Goal: Task Accomplishment & Management: Complete application form

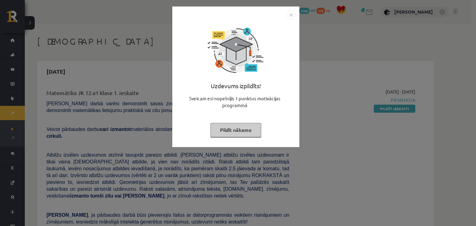
click at [241, 131] on button "Pildīt nākamo" at bounding box center [235, 130] width 51 height 14
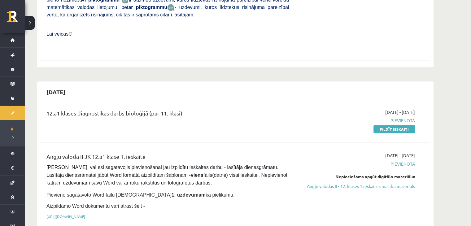
scroll to position [248, 0]
click at [389, 125] on link "Pildīt ieskaiti" at bounding box center [395, 129] width 42 height 8
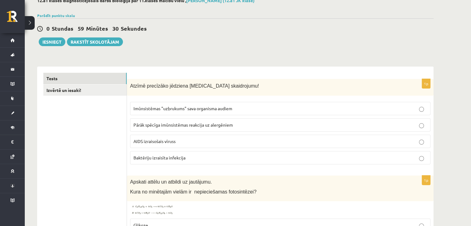
scroll to position [39, 0]
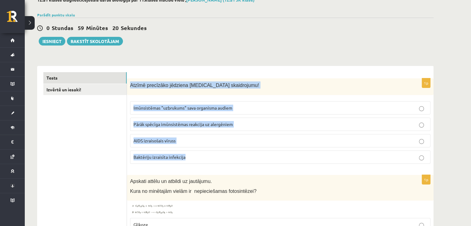
drag, startPoint x: 130, startPoint y: 83, endPoint x: 198, endPoint y: 163, distance: 105.1
click at [198, 163] on div "1p Atzīmē precīzāko jēdziena HIV skaidrojumu! Imūnsistēmas "uzbrukums" sava org…" at bounding box center [280, 123] width 307 height 91
copy div "Atzīmē precīzāko jēdziena HIV skaidrojumu! Imūnsistēmas "uzbrukums" sava organi…"
click at [139, 138] on span "AIDS izraisošais vīruss" at bounding box center [154, 141] width 42 height 6
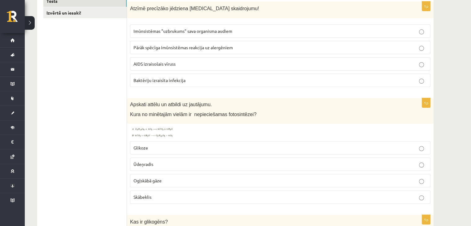
scroll to position [118, 0]
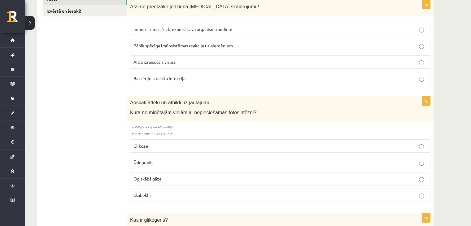
click at [143, 133] on img at bounding box center [153, 130] width 46 height 11
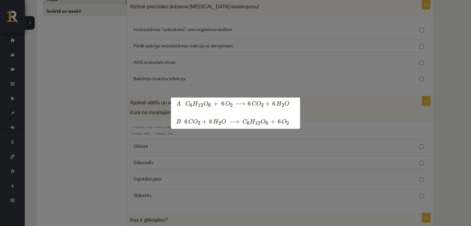
click at [103, 148] on div at bounding box center [235, 113] width 471 height 226
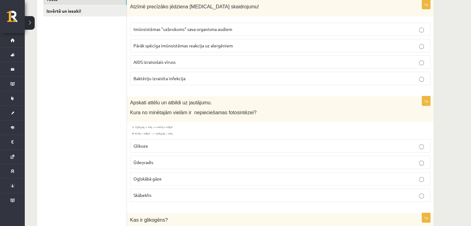
click at [140, 192] on p "Skābeklis" at bounding box center [280, 195] width 294 height 7
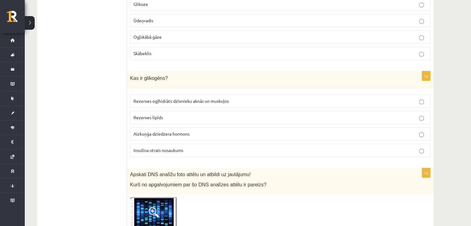
scroll to position [260, 0]
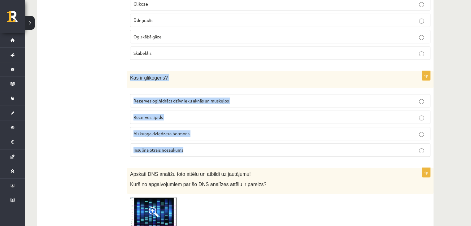
drag, startPoint x: 128, startPoint y: 77, endPoint x: 188, endPoint y: 146, distance: 91.6
click at [188, 146] on div "1p Kas ir glikogēns? Rezerves ogļhidrāts dzīvnieku aknās un muskuļos Rezerves l…" at bounding box center [280, 116] width 307 height 91
copy div "Kas ir glikogēns? Rezerves ogļhidrāts dzīvnieku aknās un muskuļos Rezerves lipī…"
click at [147, 96] on label "Rezerves ogļhidrāts dzīvnieku aknās un muskuļos" at bounding box center [280, 100] width 300 height 13
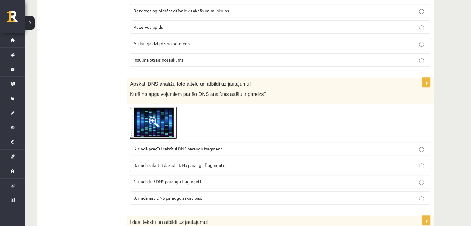
scroll to position [381, 0]
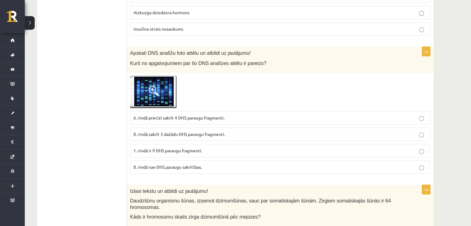
click at [148, 101] on img at bounding box center [153, 92] width 46 height 32
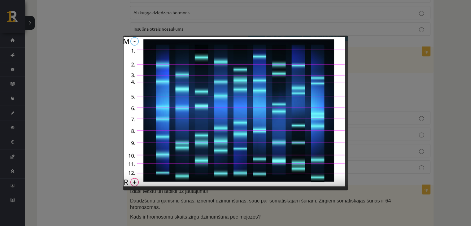
click at [92, 131] on div at bounding box center [235, 113] width 471 height 226
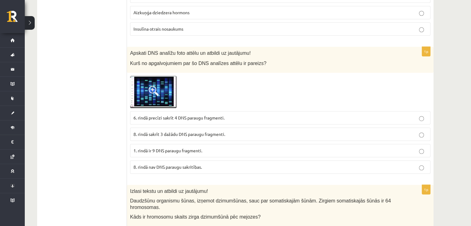
click at [148, 97] on img at bounding box center [153, 92] width 46 height 32
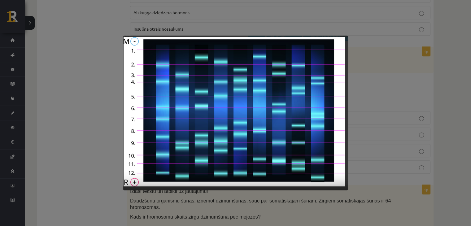
click at [99, 144] on div at bounding box center [235, 113] width 471 height 226
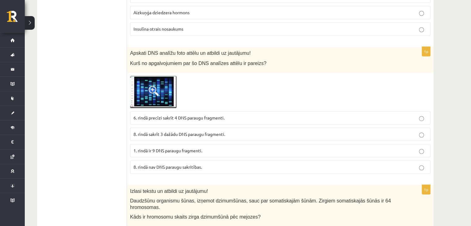
click at [155, 92] on span at bounding box center [154, 91] width 10 height 10
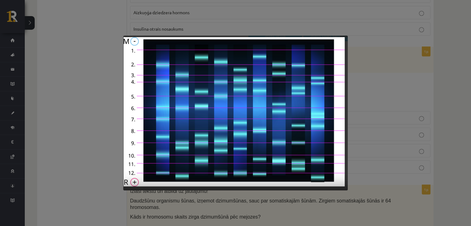
click at [103, 151] on div at bounding box center [235, 113] width 471 height 226
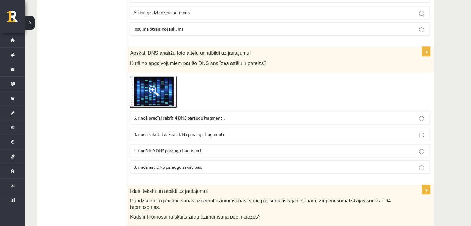
click at [162, 98] on img at bounding box center [153, 92] width 46 height 32
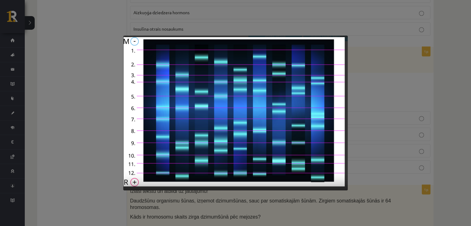
click at [83, 153] on div at bounding box center [235, 113] width 471 height 226
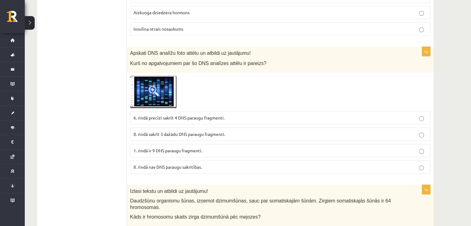
click at [150, 90] on span at bounding box center [154, 91] width 10 height 10
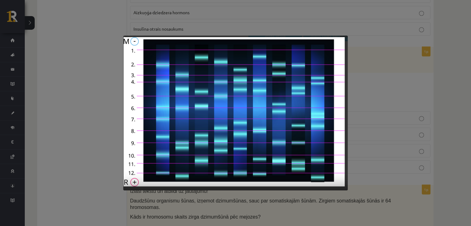
click at [95, 164] on div at bounding box center [235, 113] width 471 height 226
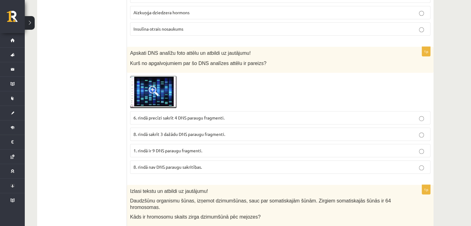
click at [158, 89] on span at bounding box center [154, 91] width 10 height 10
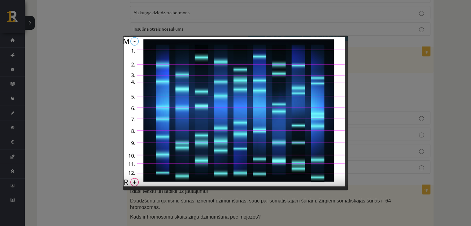
click at [56, 159] on div at bounding box center [235, 113] width 471 height 226
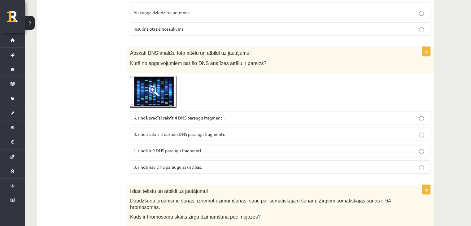
click at [152, 103] on img at bounding box center [153, 92] width 46 height 32
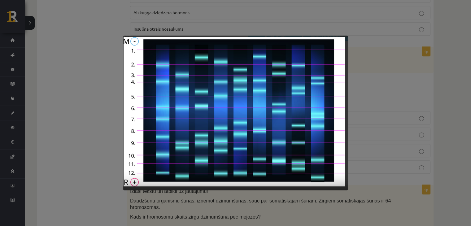
click at [67, 146] on div at bounding box center [235, 113] width 471 height 226
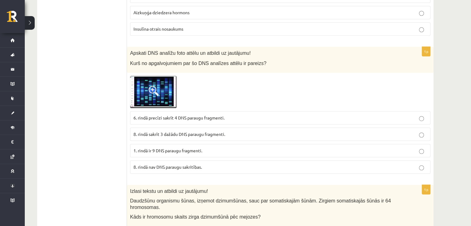
click at [139, 148] on span "1. rindā ir 9 DNS paraugu fragmenti." at bounding box center [167, 151] width 69 height 6
click at [143, 98] on img at bounding box center [153, 92] width 46 height 32
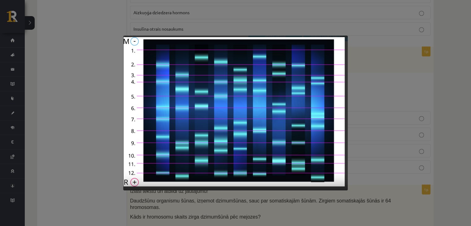
click at [101, 120] on div at bounding box center [235, 113] width 471 height 226
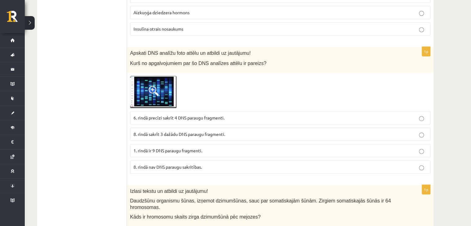
click at [150, 91] on span at bounding box center [154, 91] width 10 height 10
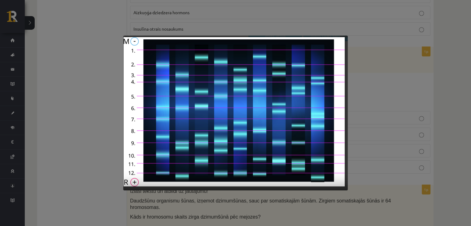
click at [116, 117] on div at bounding box center [235, 113] width 471 height 226
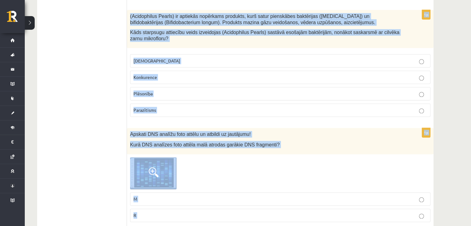
scroll to position [786, 0]
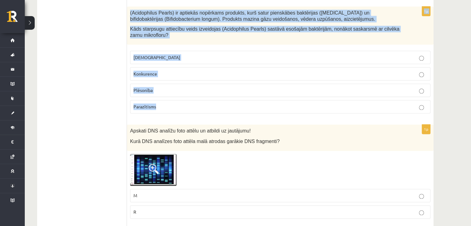
drag, startPoint x: 130, startPoint y: 81, endPoint x: 234, endPoint y: 102, distance: 106.0
copy form "Izlasi tekstu un atbildi uz jautājumu! Daudzšūnu organismu šūnas, izņemot dzimu…"
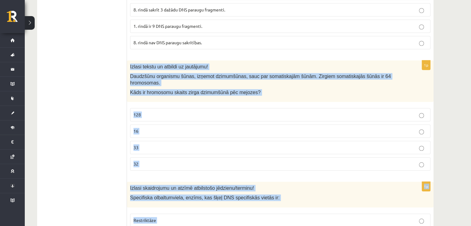
scroll to position [501, 0]
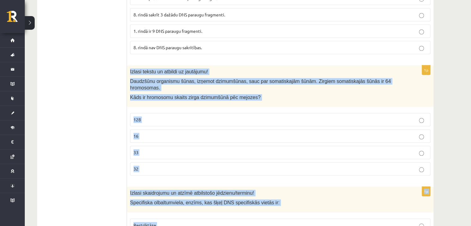
click at [143, 162] on label "32" at bounding box center [280, 168] width 300 height 13
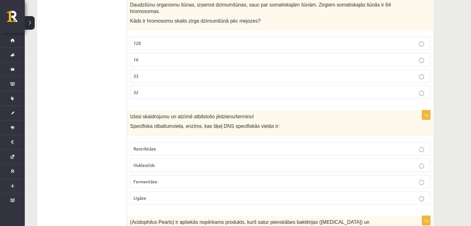
scroll to position [578, 0]
click at [146, 145] on span "Restriktāze" at bounding box center [144, 148] width 23 height 6
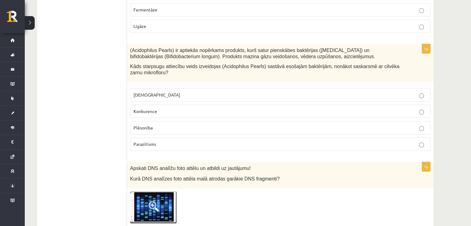
scroll to position [750, 0]
click at [162, 107] on p "Konkurence" at bounding box center [280, 110] width 294 height 7
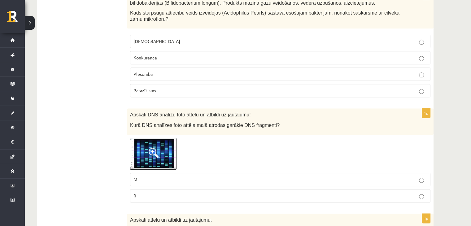
scroll to position [813, 0]
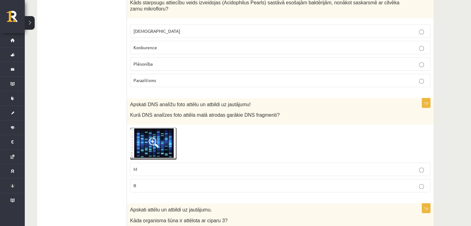
click at [164, 128] on img at bounding box center [153, 144] width 46 height 32
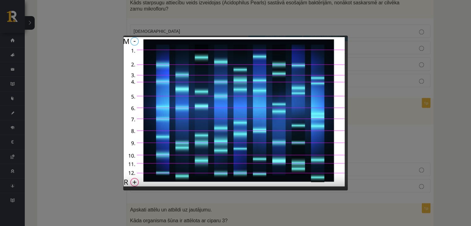
click at [107, 124] on div at bounding box center [235, 113] width 471 height 226
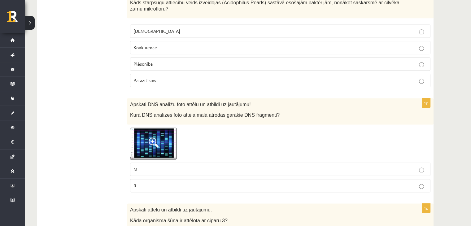
click at [135, 128] on img at bounding box center [153, 144] width 46 height 32
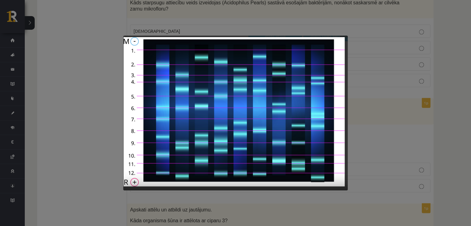
click at [96, 120] on div at bounding box center [235, 113] width 471 height 226
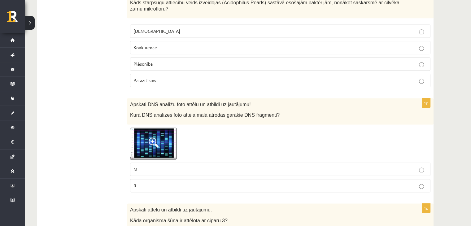
click at [146, 182] on p "R" at bounding box center [280, 185] width 294 height 7
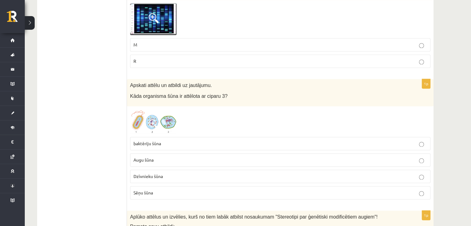
scroll to position [937, 0]
click at [154, 120] on span at bounding box center [154, 125] width 10 height 10
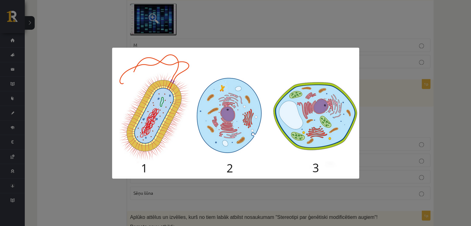
click at [127, 120] on img at bounding box center [235, 113] width 247 height 131
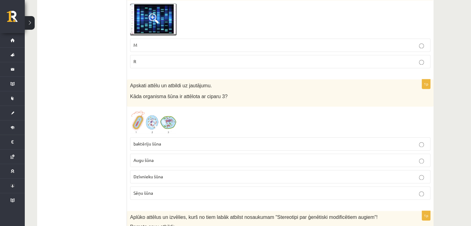
click at [152, 120] on span at bounding box center [154, 125] width 10 height 10
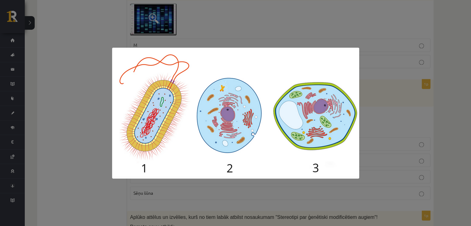
click at [106, 122] on div at bounding box center [235, 113] width 471 height 226
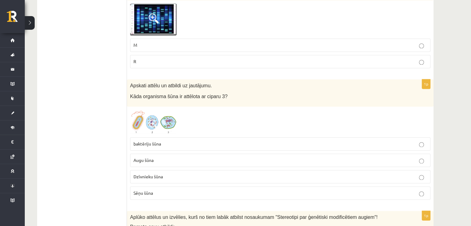
click at [149, 170] on label "Dzīvnieku šūna" at bounding box center [280, 176] width 300 height 13
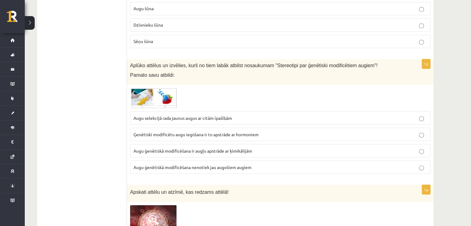
scroll to position [1089, 0]
click at [140, 90] on img at bounding box center [153, 98] width 46 height 20
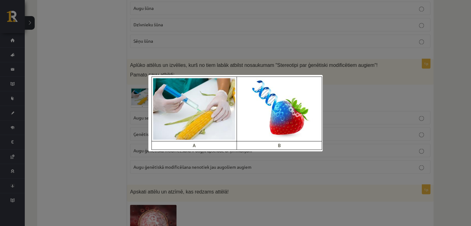
click at [129, 105] on div at bounding box center [235, 113] width 471 height 226
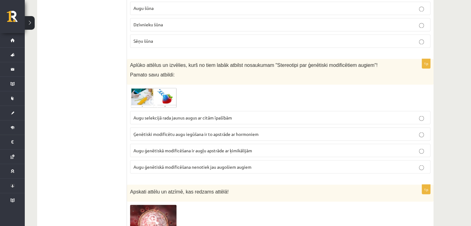
click at [155, 147] on span "Augu ģenētiskā modificēšana ir augļu apstrāde ar ķimikālijām" at bounding box center [192, 150] width 119 height 6
click at [145, 88] on img at bounding box center [153, 98] width 46 height 20
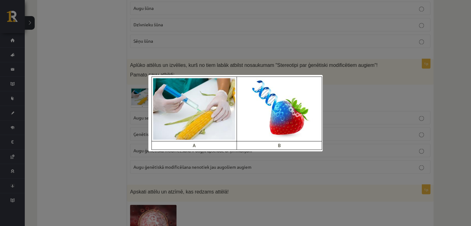
click at [114, 123] on div at bounding box center [235, 113] width 471 height 226
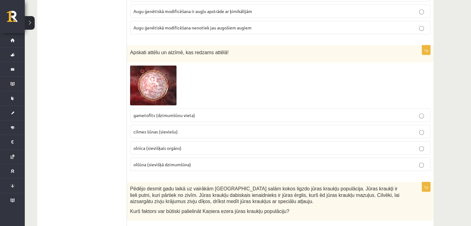
scroll to position [1228, 0]
click at [158, 75] on span at bounding box center [154, 80] width 10 height 10
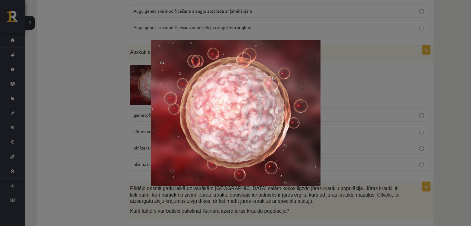
click at [118, 96] on div at bounding box center [235, 113] width 471 height 226
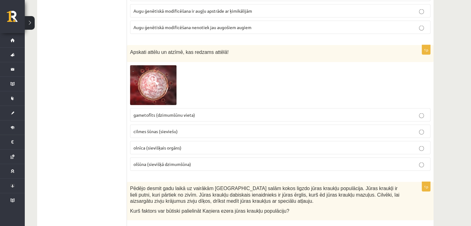
click at [162, 125] on label "cilmes šūnas (sieviešu)" at bounding box center [280, 131] width 300 height 13
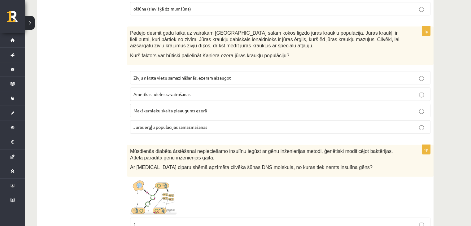
scroll to position [1383, 0]
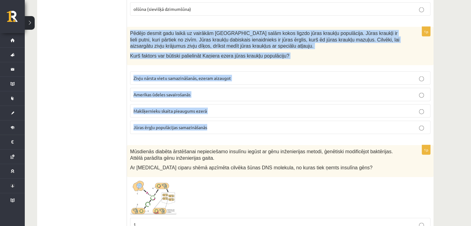
drag, startPoint x: 129, startPoint y: 19, endPoint x: 216, endPoint y: 112, distance: 127.9
click at [216, 112] on div "1p Pēdējo desmit gadu laikā uz vairākām Kaņiera ezera salām kokos ligzdo jūras …" at bounding box center [280, 83] width 307 height 112
copy div "Pēdējo desmit gadu laikā uz vairākām Kaņiera ezera salām kokos ligzdo jūras kra…"
click at [155, 125] on span "Jūras ērgļu populācijas samazināšanās" at bounding box center [170, 128] width 74 height 6
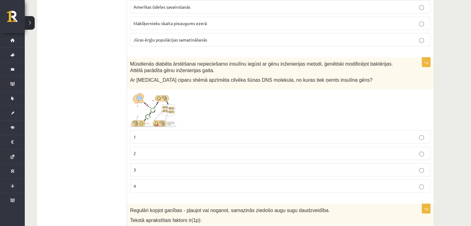
scroll to position [1471, 0]
click at [148, 105] on img at bounding box center [153, 109] width 46 height 35
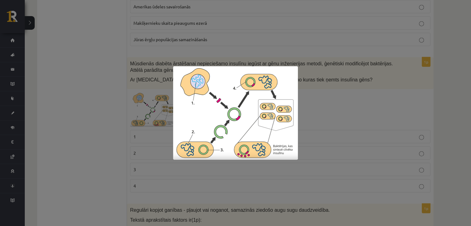
click at [148, 105] on div at bounding box center [235, 113] width 471 height 226
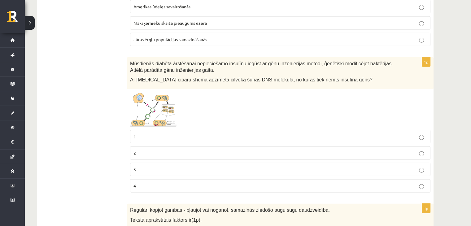
click at [143, 163] on label "3" at bounding box center [280, 169] width 300 height 13
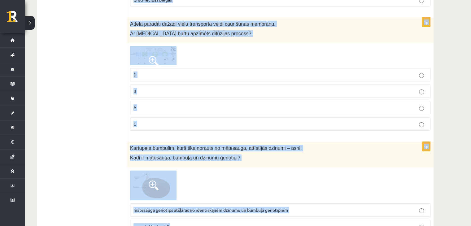
scroll to position [2162, 0]
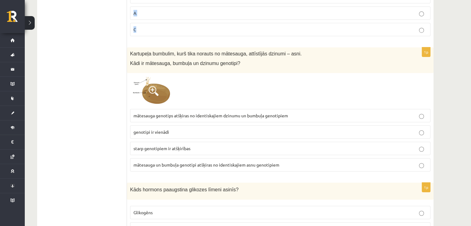
drag, startPoint x: 129, startPoint y: 28, endPoint x: 254, endPoint y: 20, distance: 125.0
copy form "Regulāri kopjot ganības - pļaujot vai noganot, samazinās ziedošo augu sugu daud…"
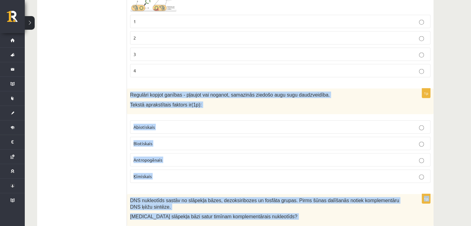
scroll to position [1588, 0]
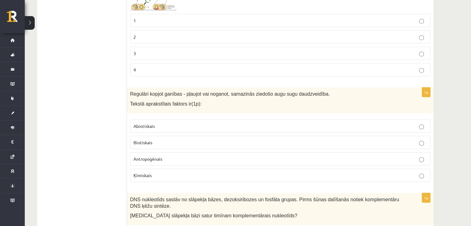
click at [90, 54] on ul "Tests Izvērtē un iesaki!" at bounding box center [85, 162] width 84 height 3276
click at [135, 156] on span "Antropogēnais" at bounding box center [147, 159] width 29 height 6
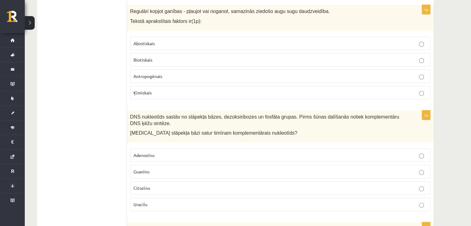
scroll to position [1714, 0]
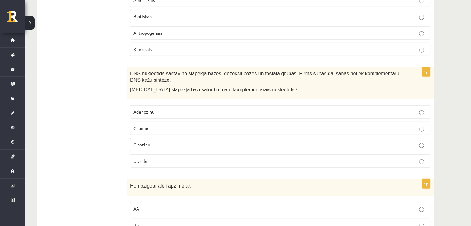
click at [142, 105] on label "Adenozīnu" at bounding box center [280, 111] width 300 height 13
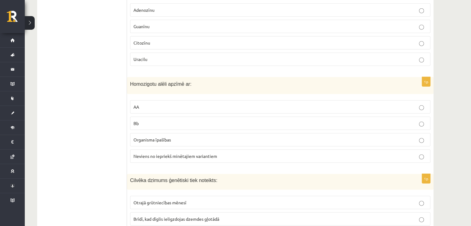
scroll to position [1820, 0]
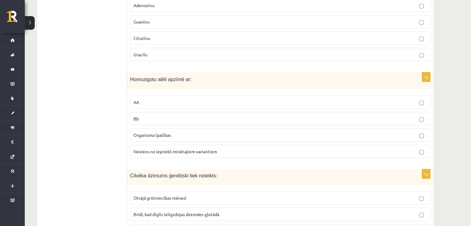
click at [139, 96] on label "AA" at bounding box center [280, 102] width 300 height 13
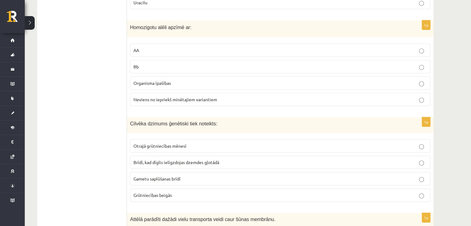
scroll to position [1881, 0]
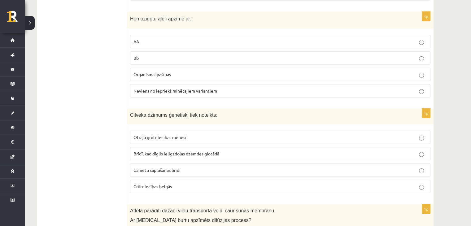
click at [146, 167] on span "Gametu saplūšanas brīdī" at bounding box center [156, 170] width 47 height 6
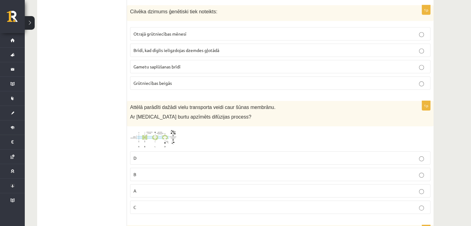
scroll to position [1987, 0]
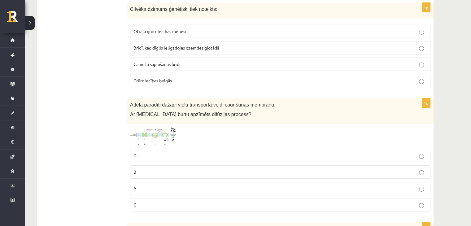
click at [142, 127] on img at bounding box center [153, 136] width 46 height 19
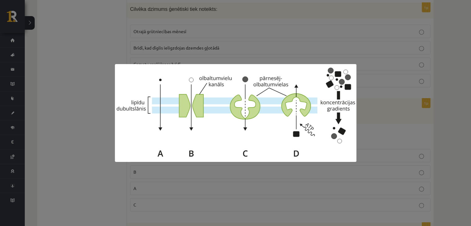
click at [88, 129] on div at bounding box center [235, 113] width 471 height 226
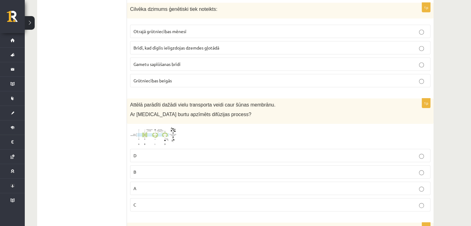
drag, startPoint x: 138, startPoint y: 159, endPoint x: 99, endPoint y: 174, distance: 41.7
click at [140, 165] on label "B" at bounding box center [280, 171] width 300 height 13
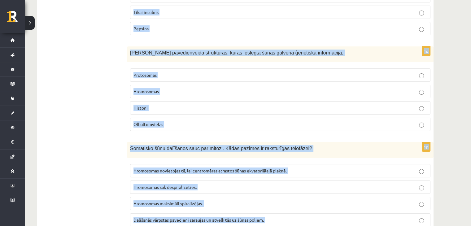
scroll to position [2452, 0]
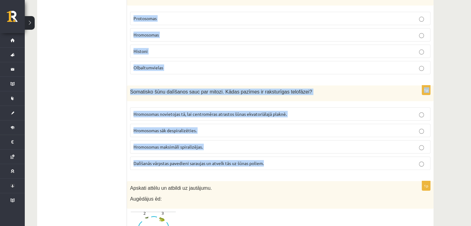
drag, startPoint x: 130, startPoint y: 90, endPoint x: 271, endPoint y: 150, distance: 153.1
copy form "Kartupeļa bumbulim, kurš tika norauts no mātesauga, attīstījās dzinumi – asni. …"
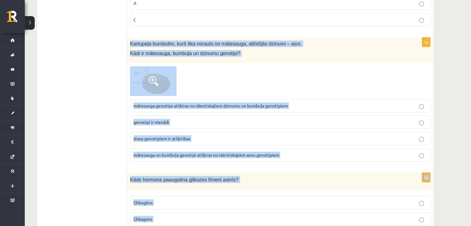
scroll to position [2168, 0]
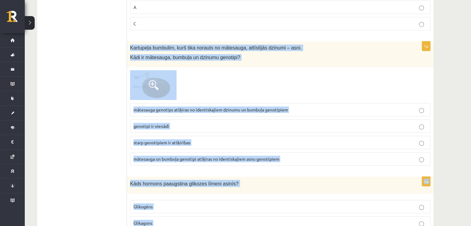
click at [144, 123] on span "genotipi ir vienādi" at bounding box center [151, 126] width 36 height 6
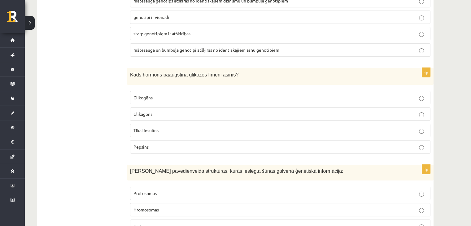
scroll to position [2277, 0]
click at [144, 107] on label "Glikagons" at bounding box center [280, 113] width 300 height 13
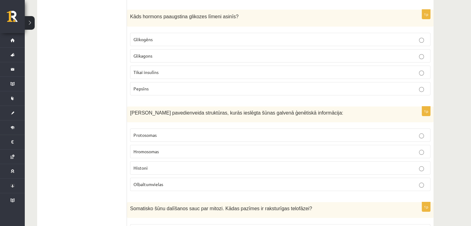
scroll to position [2336, 0]
click at [146, 148] on span "Hromosomas" at bounding box center [145, 151] width 25 height 6
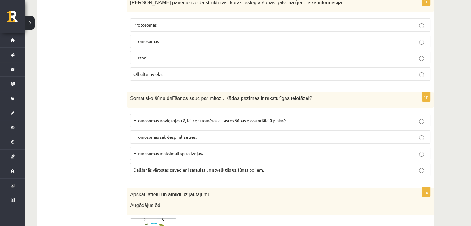
scroll to position [2470, 0]
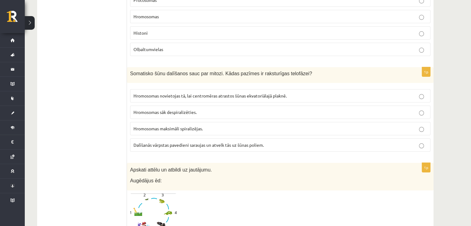
click at [151, 109] on p "Hromosomas sāk despiralizēties." at bounding box center [280, 112] width 294 height 7
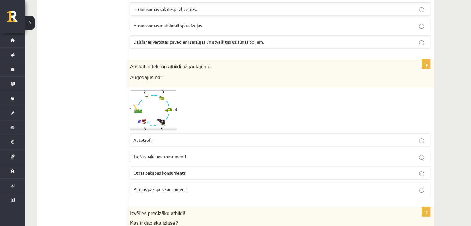
scroll to position [2575, 0]
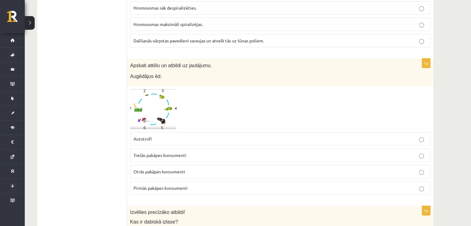
click at [155, 102] on img at bounding box center [153, 109] width 46 height 40
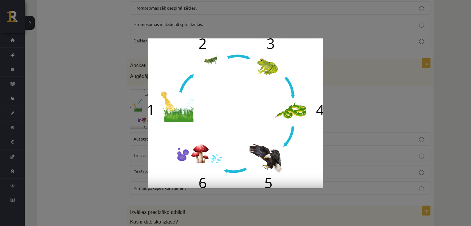
click at [134, 113] on div at bounding box center [235, 113] width 471 height 226
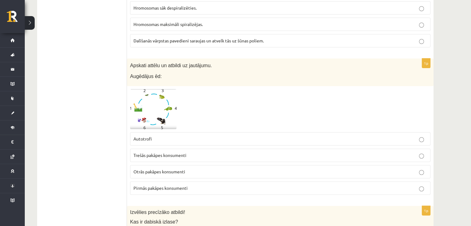
click at [151, 165] on label "Otrās pakāpes konsumenti" at bounding box center [280, 171] width 300 height 13
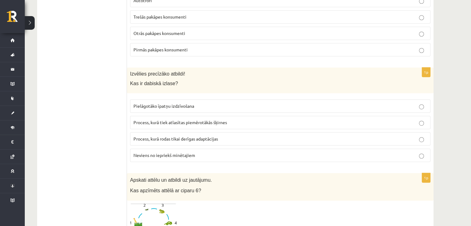
scroll to position [2718, 0]
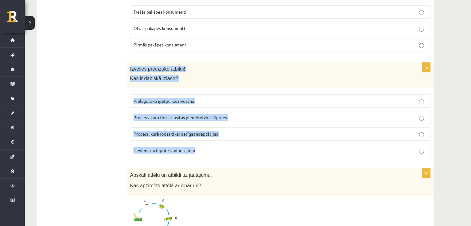
drag, startPoint x: 129, startPoint y: 46, endPoint x: 195, endPoint y: 131, distance: 107.7
click at [195, 131] on div "1p Izvēlies precīzāko atbildi! Kas ir dabiskā izlase? Pielāgotāko īpatņu izdzīv…" at bounding box center [280, 112] width 307 height 99
copy div "Izvēlies precīzāko atbildi! Kas ir dabiskā izlase? Pielāgotāko īpatņu izdzīvoša…"
click at [165, 98] on p "Pielāgotāko īpatņu izdzīvošana" at bounding box center [280, 101] width 294 height 7
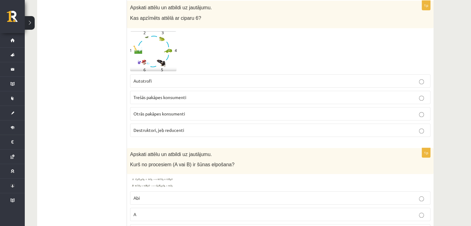
scroll to position [2885, 0]
click at [141, 195] on p "Abi" at bounding box center [280, 198] width 294 height 7
click at [159, 91] on label "Trešās pakāpes konsumenti" at bounding box center [280, 97] width 300 height 13
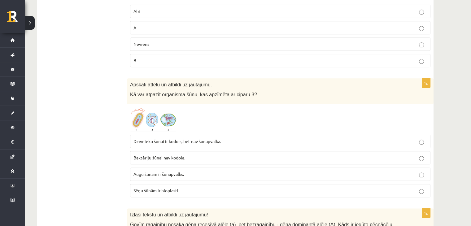
scroll to position [3077, 0]
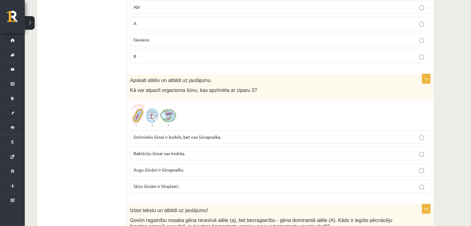
click at [143, 151] on span "Baktēriju šūnai nav kodola." at bounding box center [159, 154] width 52 height 6
click at [146, 134] on span "Dzīvnieku šūnai ir kodols, bet nav šūnapvalka." at bounding box center [177, 137] width 88 height 6
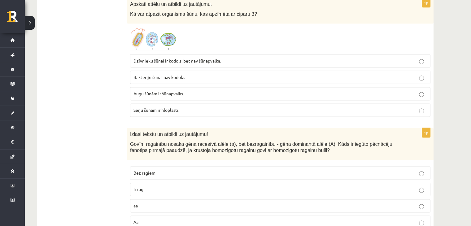
scroll to position [3158, 0]
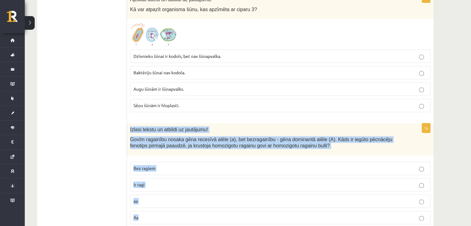
drag, startPoint x: 129, startPoint y: 107, endPoint x: 157, endPoint y: 191, distance: 88.9
click at [157, 191] on div "1p Izlasi tekstu un atbildi uz jautājumu! Govīm ragainību nosaka gēna recesīvā …" at bounding box center [280, 176] width 307 height 106
copy div "Izlasi tekstu un atbildi uz jautājumu! Govīm ragainību nosaka gēna recesīvā alē…"
click at [156, 181] on p "Ir ragi" at bounding box center [280, 184] width 294 height 7
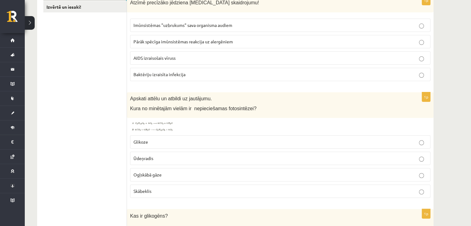
scroll to position [0, 0]
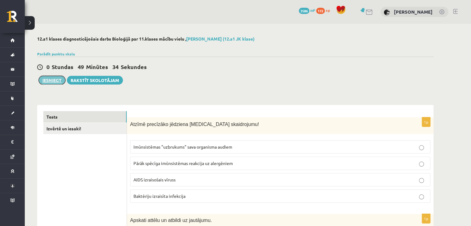
click at [55, 80] on button "Iesniegt" at bounding box center [52, 80] width 27 height 9
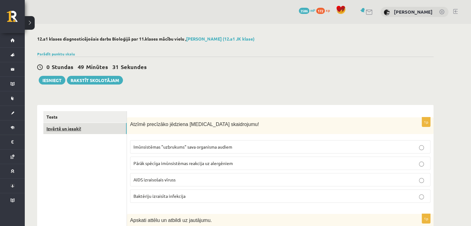
click at [88, 133] on link "Izvērtē un iesaki!" at bounding box center [84, 128] width 83 height 11
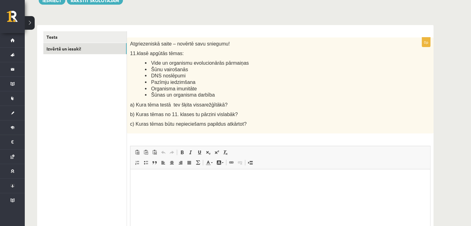
scroll to position [80, 0]
click at [171, 175] on html at bounding box center [280, 178] width 300 height 19
drag, startPoint x: 151, startPoint y: 61, endPoint x: 242, endPoint y: 58, distance: 90.8
click at [242, 58] on div "Atgriezeniskā saite – novērtē savu sniegumu! 11.klasē apgūtās tēmas: Vide un or…" at bounding box center [280, 85] width 307 height 96
copy span "Vide un organismu evolucionārās pārmaiņas"
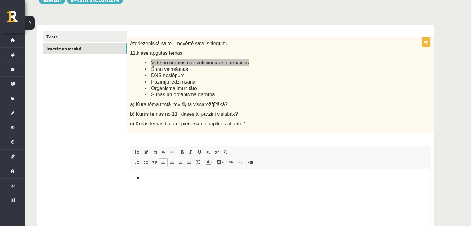
click at [167, 179] on p "**" at bounding box center [281, 178] width 288 height 7
click at [140, 187] on ul "**********" at bounding box center [280, 189] width 287 height 7
click at [226, 181] on p "**********" at bounding box center [281, 178] width 288 height 7
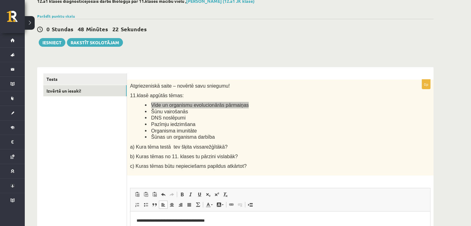
scroll to position [37, 0]
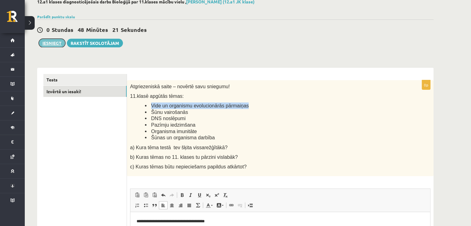
click at [48, 44] on button "Iesniegt" at bounding box center [52, 43] width 27 height 9
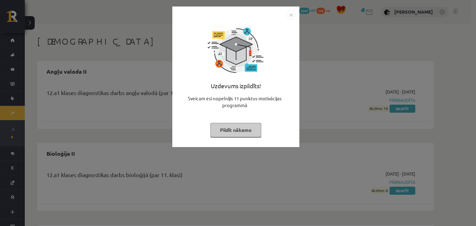
click at [233, 129] on button "Pildīt nākamo" at bounding box center [235, 130] width 51 height 14
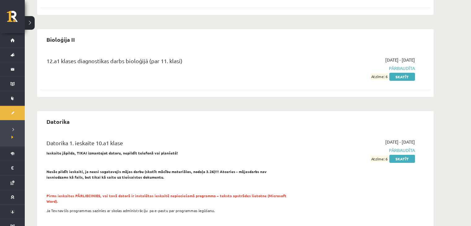
scroll to position [115, 0]
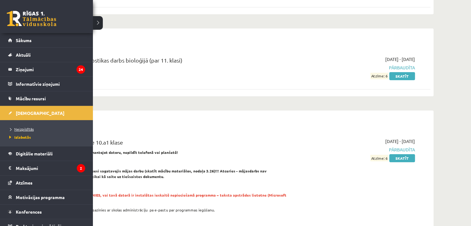
click at [19, 129] on span "Neizpildītās" at bounding box center [21, 129] width 26 height 5
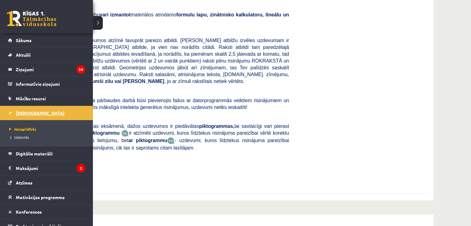
click at [35, 115] on link "[DEMOGRAPHIC_DATA]" at bounding box center [46, 113] width 77 height 14
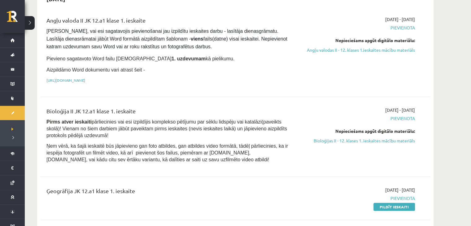
scroll to position [345, 0]
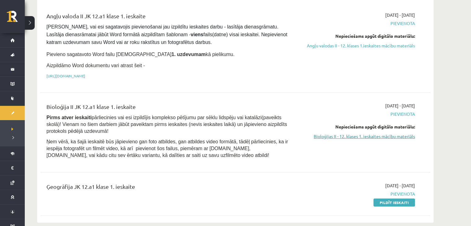
click at [316, 133] on link "Bioloģijas II - 12. klases 1. ieskaites mācību materiāls" at bounding box center [356, 136] width 117 height 7
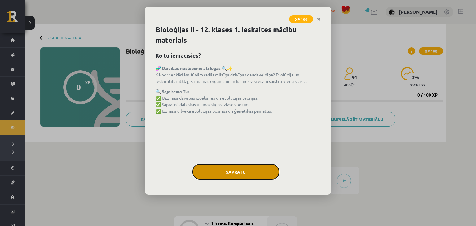
click at [240, 164] on button "Sapratu" at bounding box center [235, 171] width 87 height 15
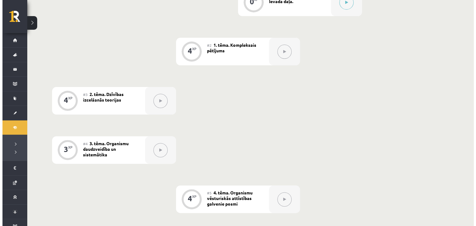
scroll to position [143, 0]
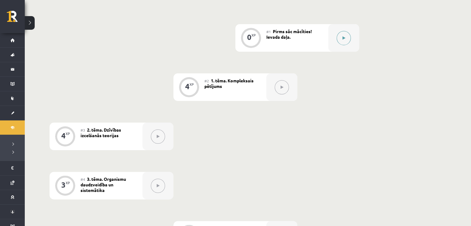
click at [337, 42] on div at bounding box center [343, 38] width 31 height 28
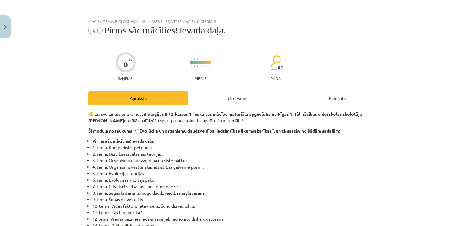
click at [238, 100] on div "Uzdevums" at bounding box center [238, 98] width 100 height 14
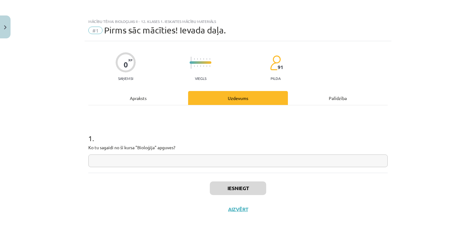
scroll to position [9, 0]
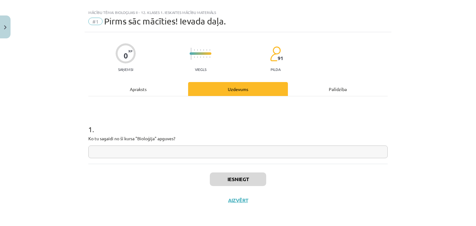
click at [215, 152] on input "text" at bounding box center [237, 152] width 299 height 13
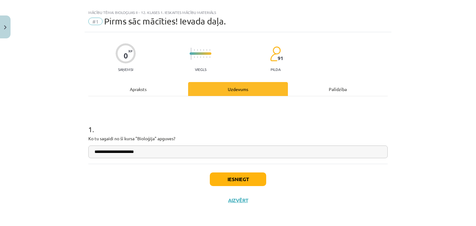
type input "**********"
click at [222, 173] on div "Iesniegt Aizvērt" at bounding box center [237, 185] width 299 height 43
click at [222, 173] on button "Iesniegt" at bounding box center [238, 180] width 56 height 14
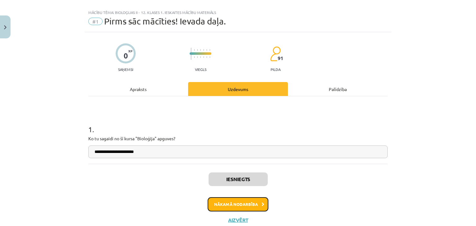
click at [225, 201] on button "Nākamā nodarbība" at bounding box center [238, 204] width 61 height 14
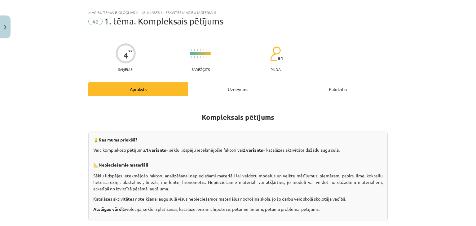
scroll to position [15, 0]
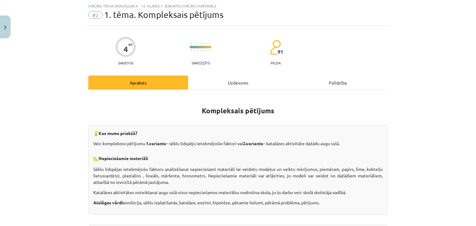
click at [204, 85] on div "Uzdevums" at bounding box center [238, 83] width 100 height 14
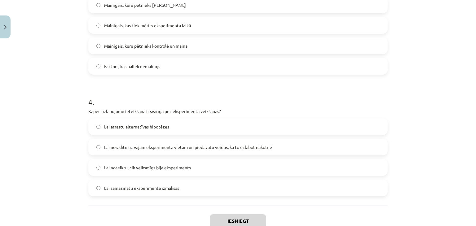
scroll to position [444, 0]
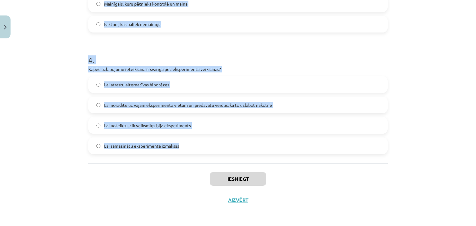
drag, startPoint x: 84, startPoint y: 83, endPoint x: 189, endPoint y: 153, distance: 126.4
copy form "Kāds ir galvenais mērķis hipotēzes izvirzīšanā pētnieciskā eksperimentā? Hipotē…"
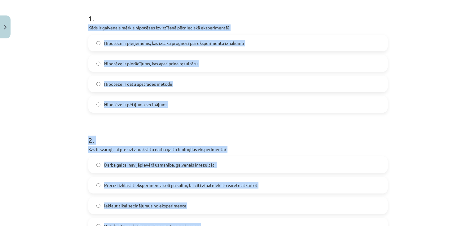
scroll to position [106, 0]
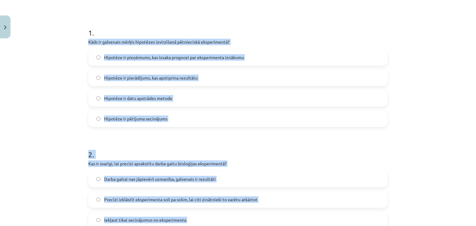
click at [124, 52] on label "Hipotēze ir pieņēmums, kas izsaka prognozi par eksperimenta iznākumu" at bounding box center [238, 57] width 298 height 15
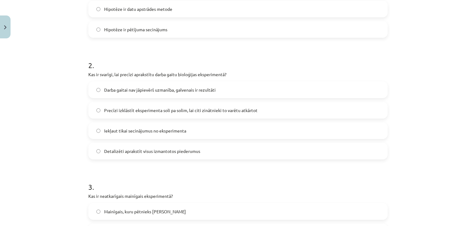
scroll to position [231, 0]
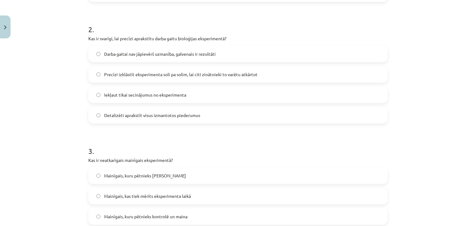
click at [112, 73] on span "Precīzi izklāstīt eksperimenta soli pa solim, lai citi zinātnieki to varētu atk…" at bounding box center [180, 74] width 153 height 7
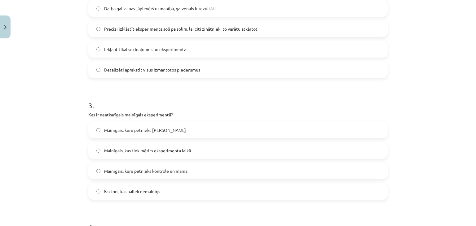
scroll to position [277, 0]
click at [115, 171] on span "Mainīgais, kuru pētnieks kontrolē un maina" at bounding box center [145, 171] width 83 height 7
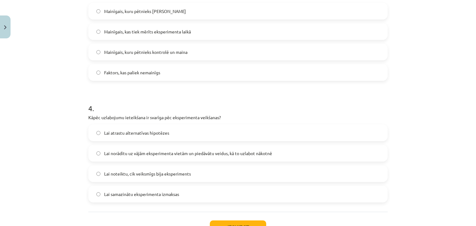
scroll to position [395, 0]
click at [104, 146] on label "Lai norādītu uz vājām eksperimenta vietām un piedāvātu veidus, kā to uzlabot nā…" at bounding box center [238, 153] width 298 height 15
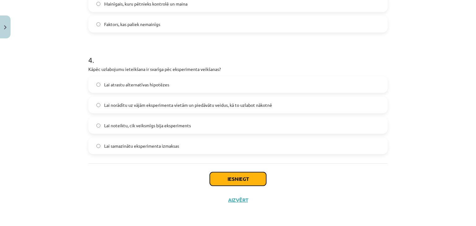
click at [215, 182] on button "Iesniegt" at bounding box center [238, 179] width 56 height 14
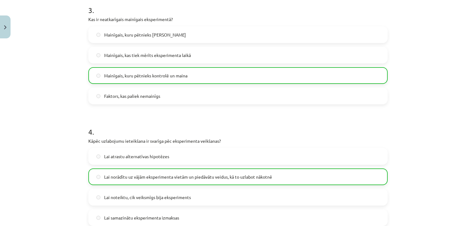
scroll to position [463, 0]
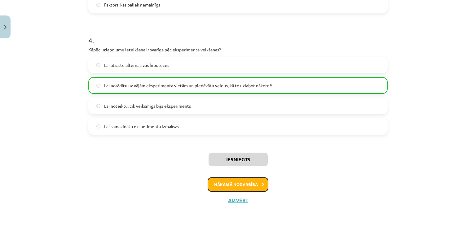
click at [238, 180] on button "Nākamā nodarbība" at bounding box center [238, 184] width 61 height 14
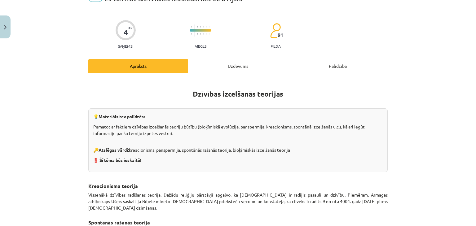
scroll to position [15, 0]
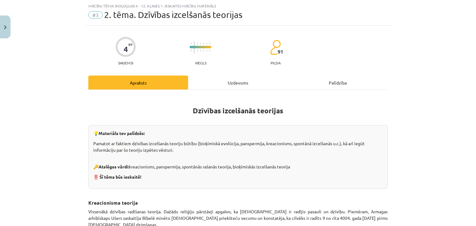
click at [234, 83] on div "Uzdevums" at bounding box center [238, 83] width 100 height 14
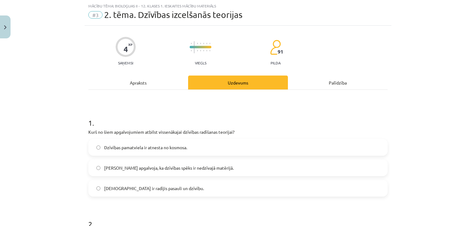
click at [185, 183] on label "Dievs ir radījis pasauli un dzīvību." at bounding box center [238, 188] width 298 height 15
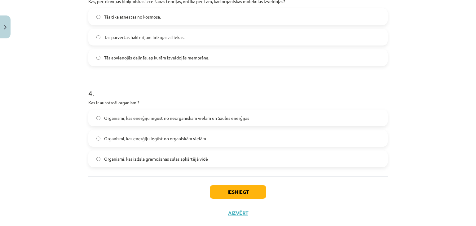
scroll to position [362, 0]
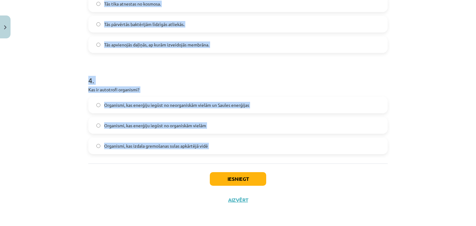
drag, startPoint x: 85, startPoint y: 96, endPoint x: 210, endPoint y: 169, distance: 144.5
copy form "Kas ir galvenais pierādījums panspermijas teorijai? Organisko vielu molekulu ra…"
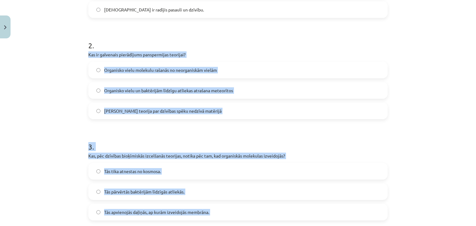
scroll to position [193, 0]
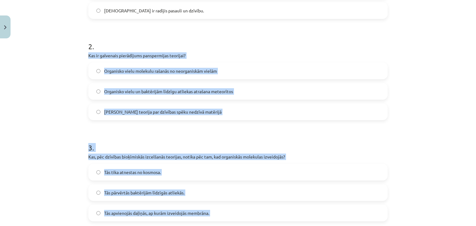
click at [100, 86] on label "Organisko vielu un baktērijām līdzīgu atliekas atrašana meteorītos" at bounding box center [238, 91] width 298 height 15
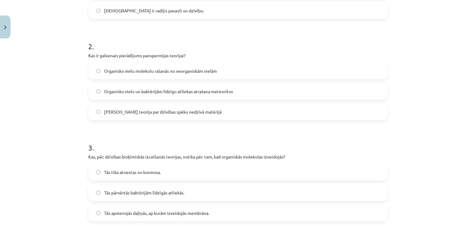
scroll to position [266, 0]
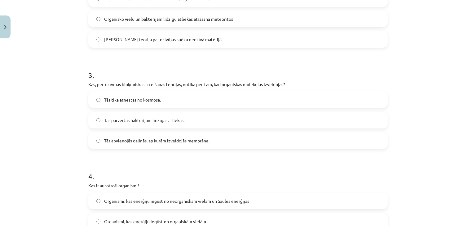
click at [107, 136] on label "Tās apvienojās daļiņās, ap kurām izveidojās membrāna." at bounding box center [238, 140] width 298 height 15
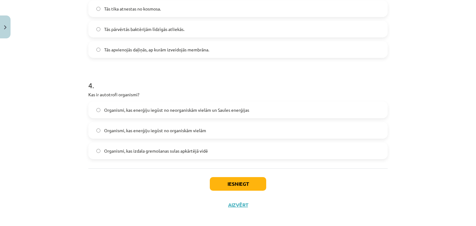
scroll to position [357, 0]
click at [133, 109] on span "Organismi, kas enerģiju iegūst no neorganiskām vielām un Saules enerģijas" at bounding box center [176, 109] width 145 height 7
click at [219, 177] on button "Iesniegt" at bounding box center [238, 184] width 56 height 14
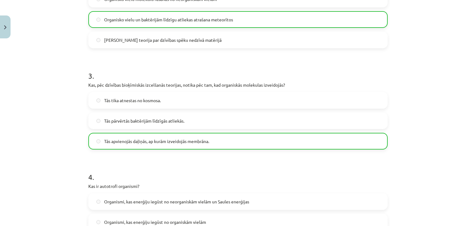
scroll to position [381, 0]
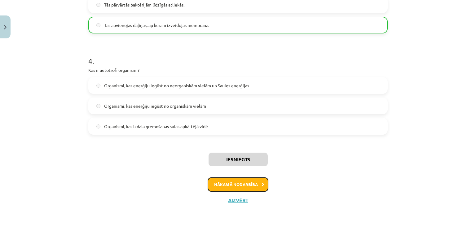
click at [244, 180] on button "Nākamā nodarbība" at bounding box center [238, 184] width 61 height 14
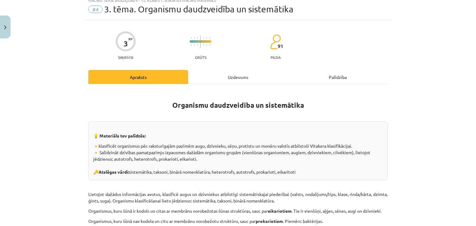
scroll to position [15, 0]
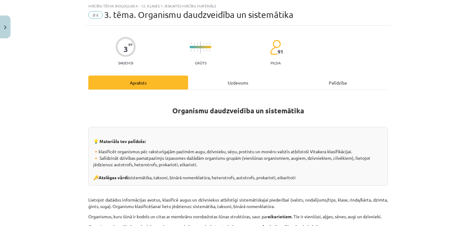
click at [237, 80] on div "Uzdevums" at bounding box center [238, 83] width 100 height 14
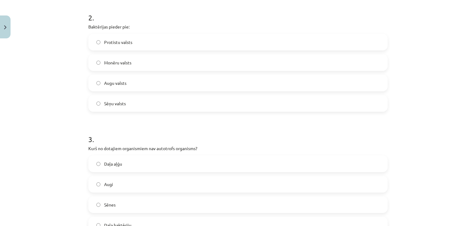
scroll to position [322, 0]
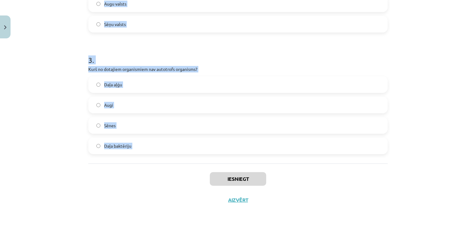
drag, startPoint x: 84, startPoint y: 26, endPoint x: 138, endPoint y: 166, distance: 150.2
copy form "Kuru no šiem organismiem pareizi klasificētu binārā nomenklatūrā? panthera Leo …"
click at [31, 45] on div "Mācību tēma: Bioloģijas ii - 12. klases 1. ieskaites mācību materiāls #4 3. tēm…" at bounding box center [238, 113] width 476 height 226
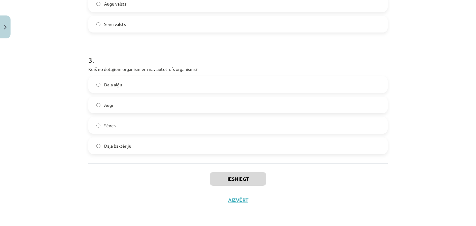
click at [100, 124] on label "Sēnes" at bounding box center [238, 125] width 298 height 15
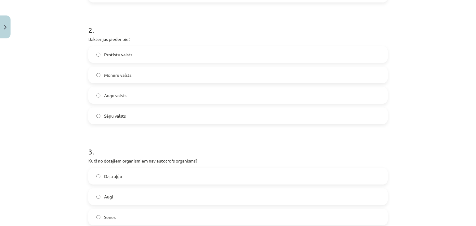
scroll to position [225, 0]
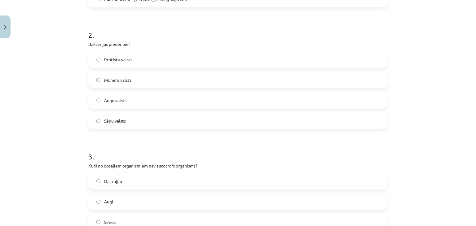
click at [119, 78] on span "Monēru valsts" at bounding box center [117, 80] width 27 height 7
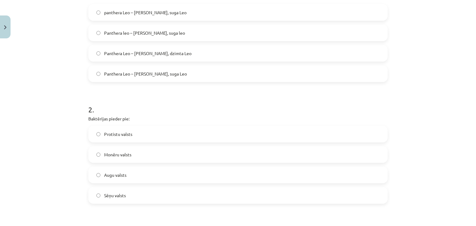
scroll to position [142, 0]
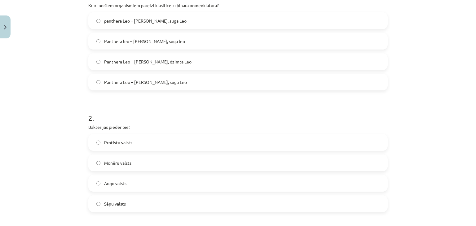
click at [105, 39] on span "Panthera leo – Ģints Panthera, suga leo" at bounding box center [144, 41] width 81 height 7
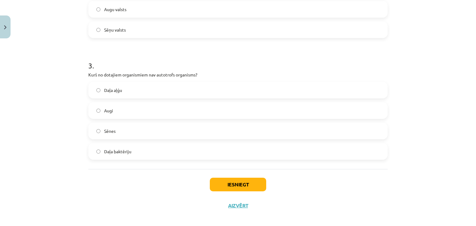
scroll to position [322, 0]
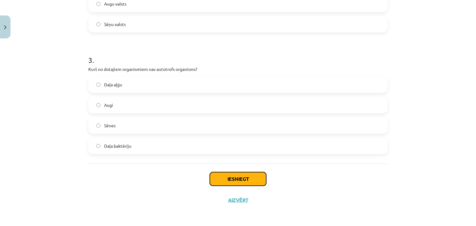
click at [218, 181] on button "Iesniegt" at bounding box center [238, 179] width 56 height 14
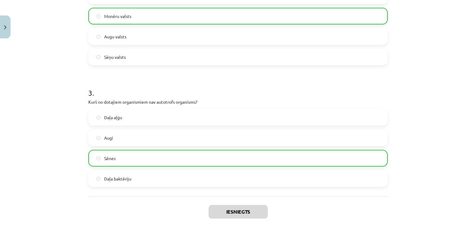
scroll to position [341, 0]
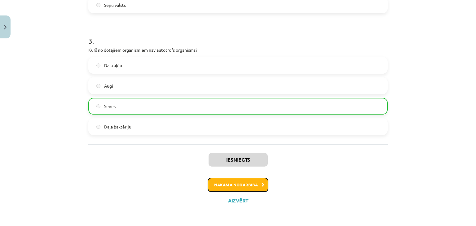
click at [216, 184] on button "Nākamā nodarbība" at bounding box center [238, 185] width 61 height 14
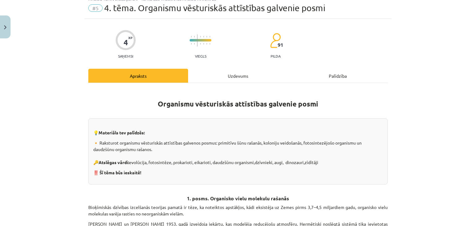
scroll to position [15, 0]
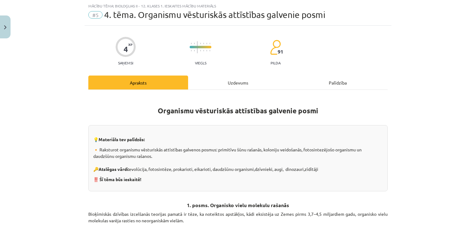
click at [237, 78] on div "Uzdevums" at bounding box center [238, 83] width 100 height 14
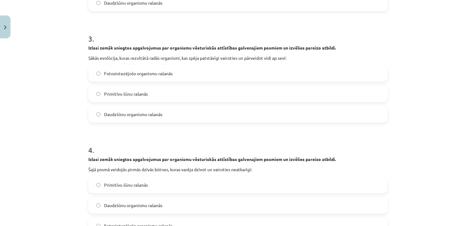
scroll to position [403, 0]
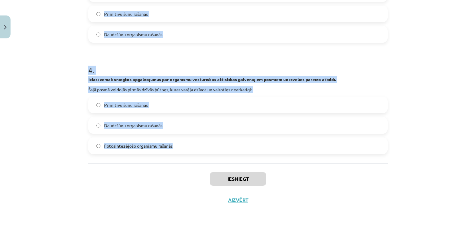
drag, startPoint x: 82, startPoint y: 89, endPoint x: 237, endPoint y: 157, distance: 169.2
copy form "Izlasi zemāk sniegtos apgalvojumus par organismu vēsturiskās attīstības galvena…"
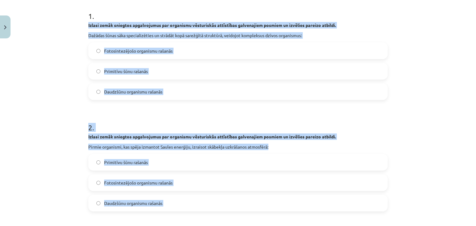
scroll to position [123, 0]
click at [101, 93] on label "Daudzšūnu organismu rašanās" at bounding box center [238, 91] width 298 height 15
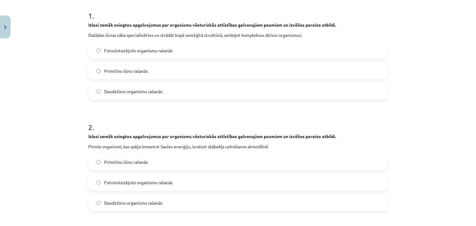
scroll to position [233, 0]
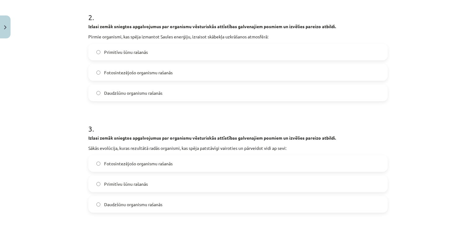
click at [116, 73] on span "Fotosintezējošo organismu rašanās" at bounding box center [138, 72] width 68 height 7
click at [115, 180] on label "Primitīvu šūnu rašanās" at bounding box center [238, 183] width 298 height 15
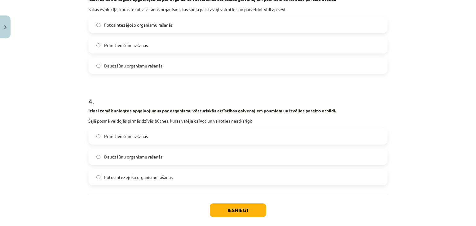
scroll to position [372, 0]
click at [101, 133] on label "Primitīvu šūnu rašanās" at bounding box center [238, 135] width 298 height 15
click at [220, 206] on button "Iesniegt" at bounding box center [238, 210] width 56 height 14
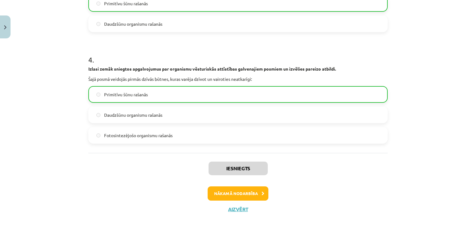
scroll to position [416, 0]
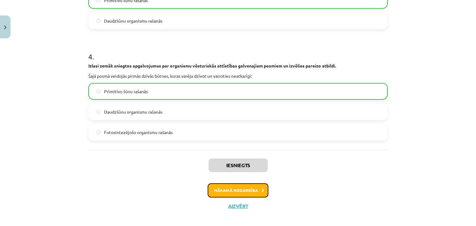
click at [220, 193] on button "Nākamā nodarbība" at bounding box center [238, 190] width 61 height 14
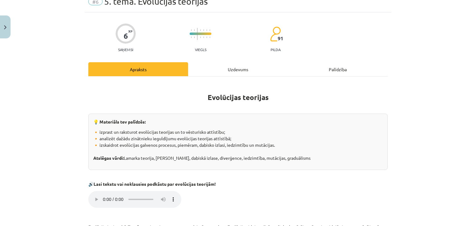
scroll to position [15, 0]
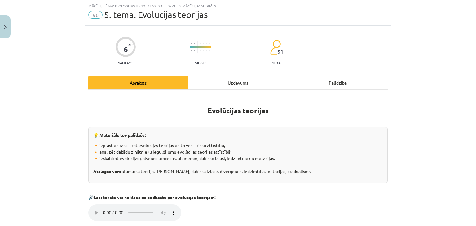
click at [229, 83] on div "Uzdevums" at bounding box center [238, 83] width 100 height 14
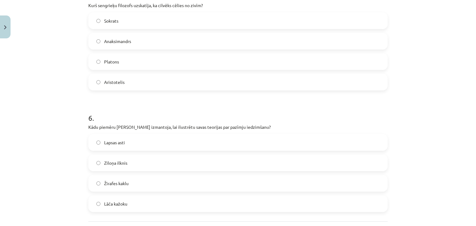
scroll to position [687, 0]
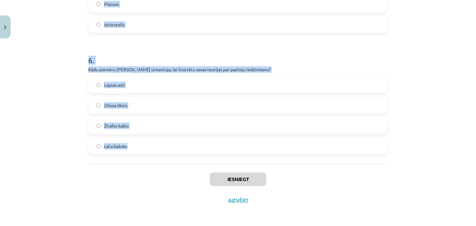
drag, startPoint x: 82, startPoint y: 79, endPoint x: 145, endPoint y: 162, distance: 104.3
copy form "Kuru zinātnieku uzskata par neodarvinisma pamatlicēju? Čārlzu Darvinu Žanu Bati…"
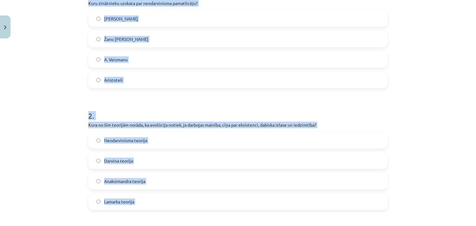
scroll to position [138, 0]
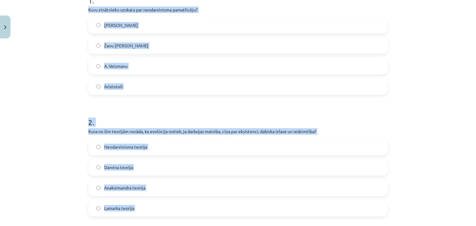
click at [107, 66] on span "A. Veismanu" at bounding box center [116, 66] width 24 height 7
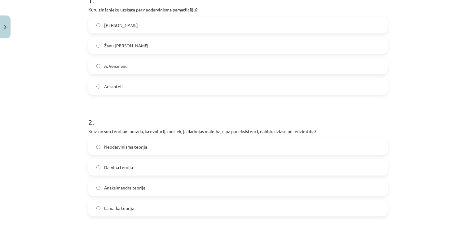
click at [111, 164] on span "Darvina teorija" at bounding box center [118, 167] width 29 height 7
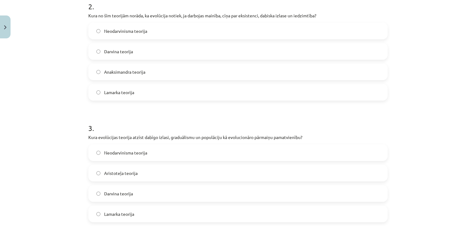
scroll to position [336, 0]
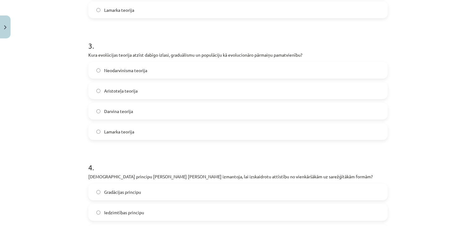
click at [104, 63] on label "Neodarvinisma teorija" at bounding box center [238, 70] width 298 height 15
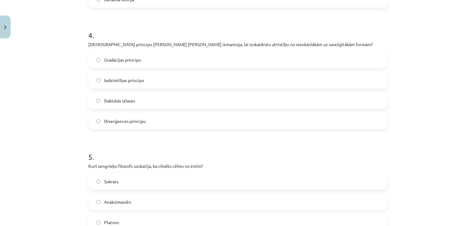
scroll to position [469, 0]
click at [103, 54] on label "Gradācijas principu" at bounding box center [238, 59] width 298 height 15
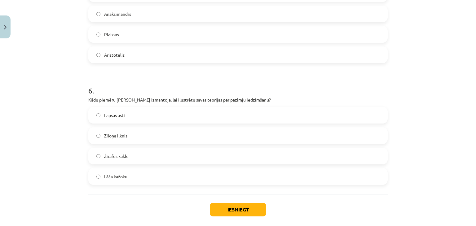
scroll to position [687, 0]
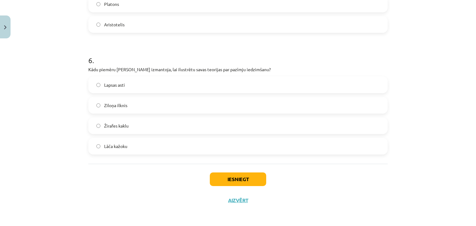
click at [101, 124] on label "Žirafes kaklu" at bounding box center [238, 125] width 298 height 15
click at [218, 181] on button "Iesniegt" at bounding box center [238, 180] width 56 height 14
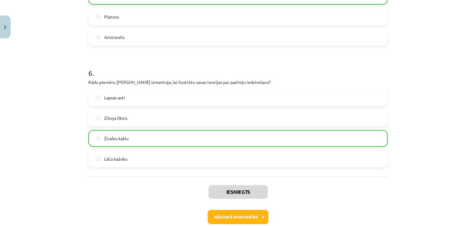
scroll to position [706, 0]
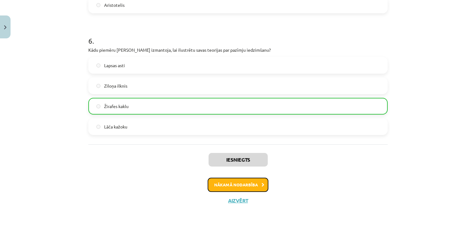
click at [219, 185] on button "Nākamā nodarbība" at bounding box center [238, 185] width 61 height 14
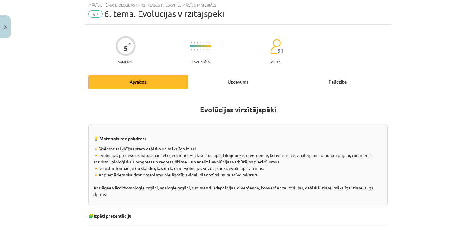
scroll to position [15, 0]
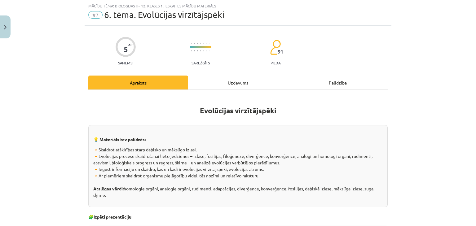
click at [239, 78] on div "Uzdevums" at bounding box center [238, 83] width 100 height 14
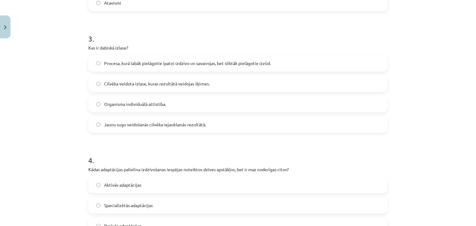
scroll to position [565, 0]
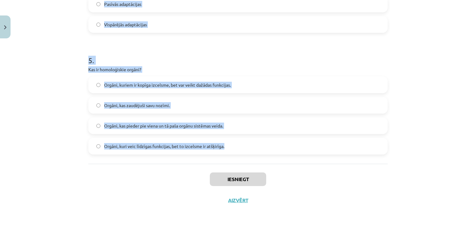
drag, startPoint x: 83, startPoint y: 77, endPoint x: 228, endPoint y: 146, distance: 161.0
copy form "Kura zinātnes nozare pēta cilvēka izcelsmi? Makroevolūcija Antropoģenēze Ontoģe…"
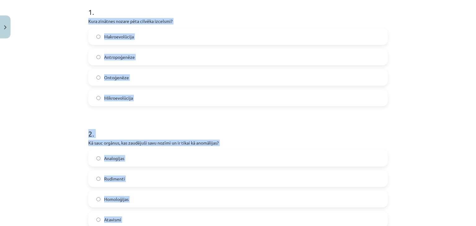
scroll to position [126, 0]
click at [113, 54] on span "Antropoģenēze" at bounding box center [119, 57] width 31 height 7
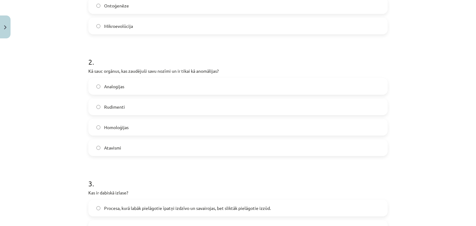
scroll to position [200, 0]
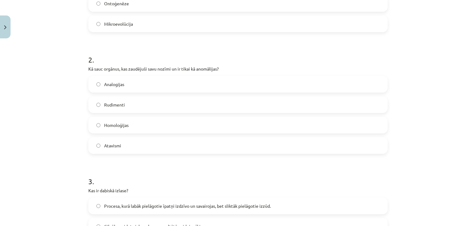
click at [107, 105] on span "Rudimenti" at bounding box center [114, 105] width 21 height 7
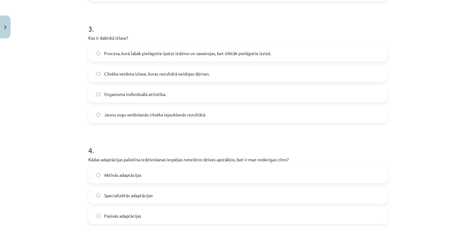
scroll to position [353, 0]
click at [106, 54] on span "Procesa, kurā labāk pielāgotie īpatņi izdzīvo un savairojas, bet sliktāk pielāg…" at bounding box center [187, 53] width 167 height 7
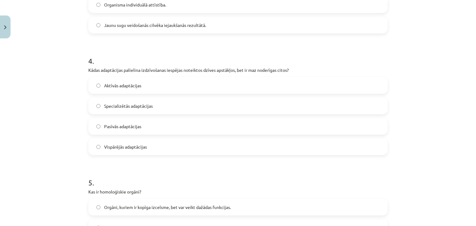
scroll to position [444, 0]
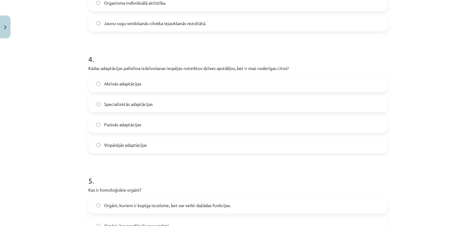
click at [109, 105] on span "Specializētās adaptācijas" at bounding box center [128, 104] width 49 height 7
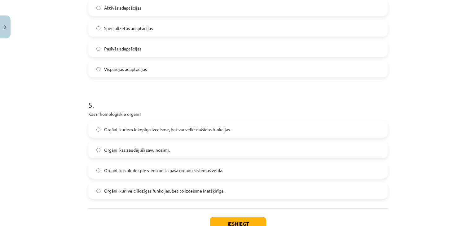
scroll to position [541, 0]
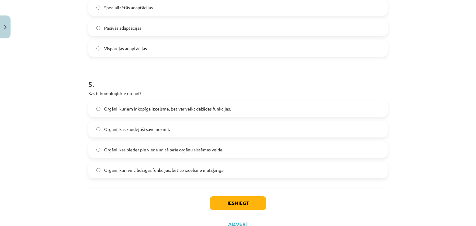
click at [130, 106] on span "Orgāni, kuriem ir kopīga izcelsme, bet var veikt dažādas funkcijas." at bounding box center [167, 109] width 127 height 7
drag, startPoint x: 223, startPoint y: 196, endPoint x: 223, endPoint y: 201, distance: 5.0
click at [223, 201] on button "Iesniegt" at bounding box center [238, 203] width 56 height 14
click at [233, 203] on button "Iesniegt" at bounding box center [238, 203] width 56 height 14
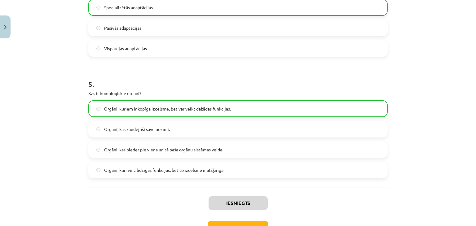
scroll to position [585, 0]
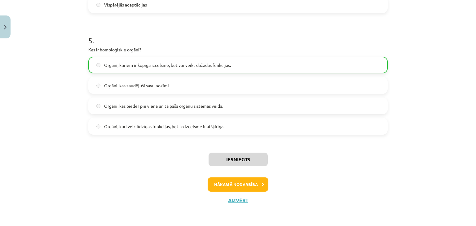
click at [251, 191] on div "Iesniegts Nākamā nodarbība Aizvērt" at bounding box center [237, 175] width 299 height 63
click at [249, 186] on button "Nākamā nodarbība" at bounding box center [238, 184] width 61 height 14
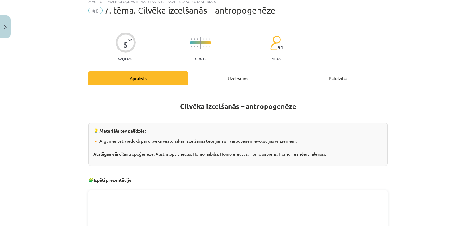
scroll to position [15, 0]
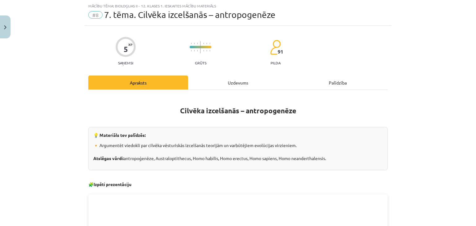
click at [239, 89] on div "Uzdevums" at bounding box center [238, 83] width 100 height 14
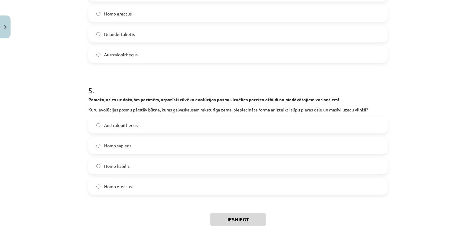
scroll to position [616, 0]
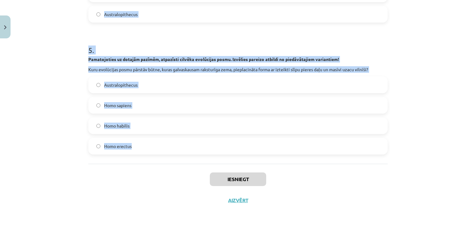
drag, startPoint x: 85, startPoint y: 59, endPoint x: 190, endPoint y: 159, distance: 145.0
copy form "Pamatojoties uz dotajām pazīmēm, atpazīsti cilvēka evolūcijas posmu. Izvēlies p…"
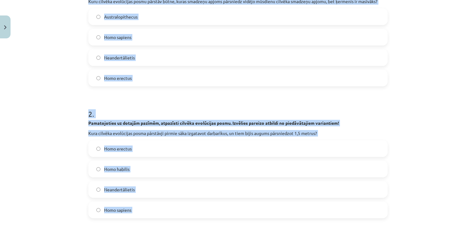
scroll to position [110, 0]
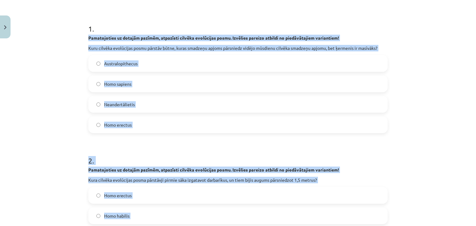
click at [107, 104] on span "Neandertālietis" at bounding box center [119, 104] width 31 height 7
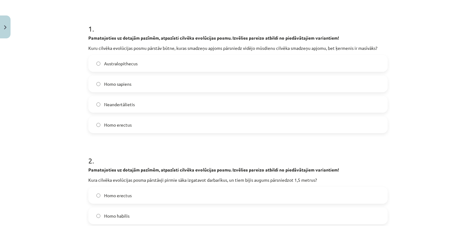
scroll to position [199, 0]
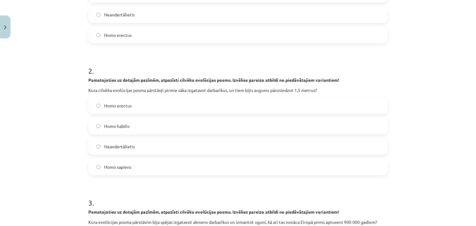
click at [118, 105] on span "Homo erectus" at bounding box center [118, 106] width 28 height 7
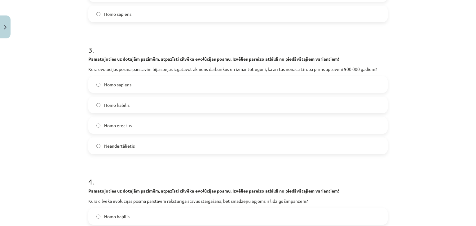
scroll to position [356, 0]
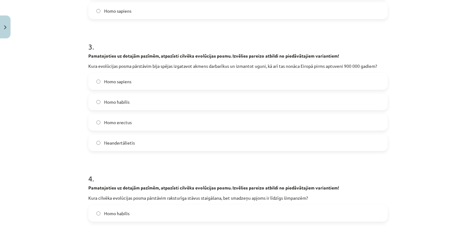
click at [111, 118] on label "Homo erectus" at bounding box center [238, 122] width 298 height 15
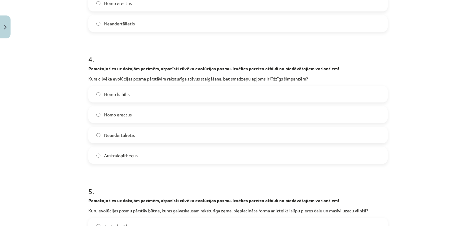
scroll to position [504, 0]
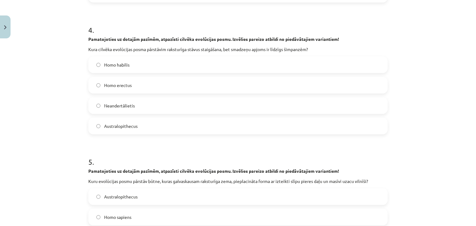
click at [106, 125] on span "Australopithecus" at bounding box center [120, 126] width 33 height 7
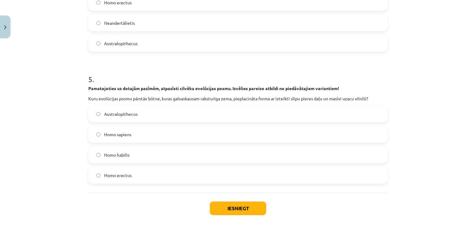
scroll to position [597, 0]
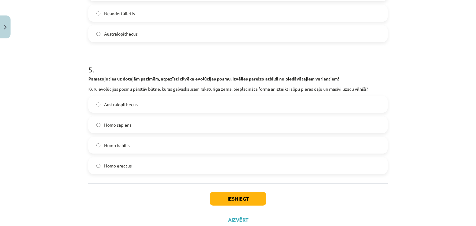
click at [107, 111] on label "Australopithecus" at bounding box center [238, 104] width 298 height 15
click at [211, 197] on button "Iesniegt" at bounding box center [238, 199] width 56 height 14
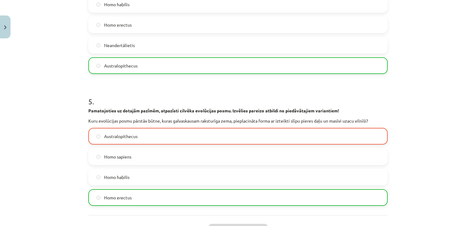
scroll to position [636, 0]
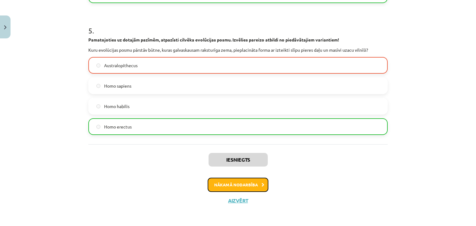
click at [222, 189] on button "Nākamā nodarbība" at bounding box center [238, 185] width 61 height 14
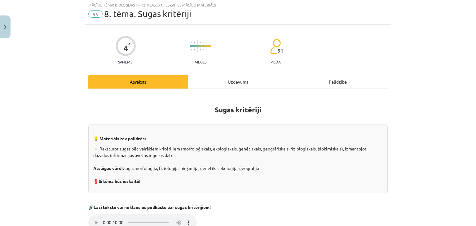
scroll to position [15, 0]
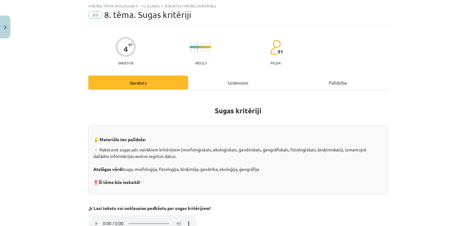
click at [232, 81] on div "Uzdevums" at bounding box center [238, 83] width 100 height 14
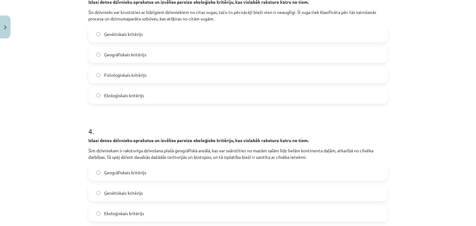
scroll to position [510, 0]
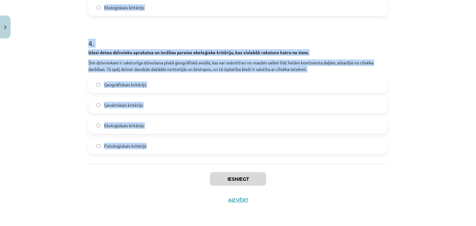
drag, startPoint x: 85, startPoint y: 130, endPoint x: 173, endPoint y: 157, distance: 92.1
copy form "Izlasi dotos dzīvnieku aprakstus un izvēlies pareizo ekoloģisko kritēriju, kas …"
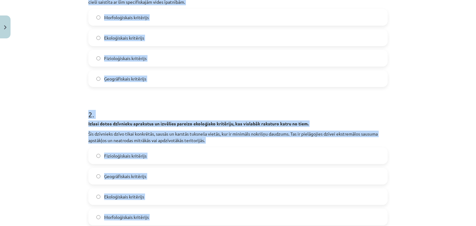
scroll to position [145, 0]
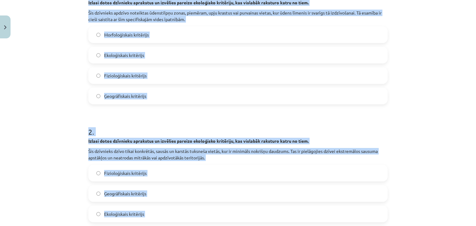
click at [104, 53] on span "Ekoloģiskais kritērijs" at bounding box center [124, 55] width 40 height 7
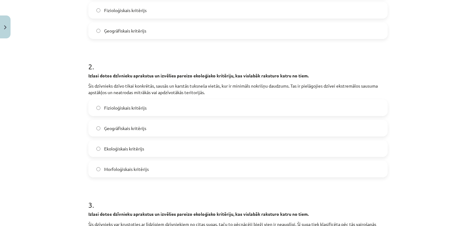
scroll to position [211, 0]
click at [111, 108] on span "Fizioloģiskais kritērijs" at bounding box center [125, 107] width 42 height 7
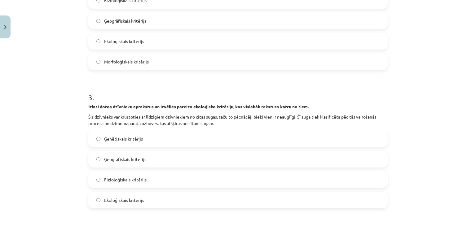
scroll to position [361, 0]
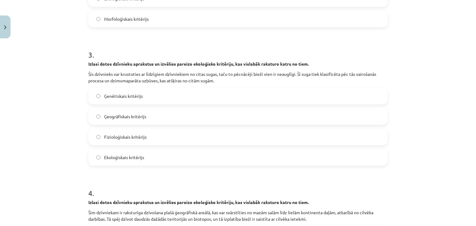
click at [105, 103] on label "Ģenētiskais kritērijs" at bounding box center [238, 95] width 298 height 15
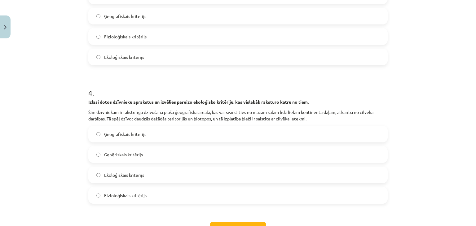
scroll to position [507, 0]
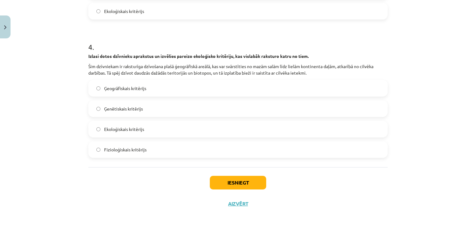
click at [106, 88] on span "Ģeogrāfiskais kritērijs" at bounding box center [125, 88] width 42 height 7
click at [215, 181] on button "Iesniegt" at bounding box center [238, 183] width 56 height 14
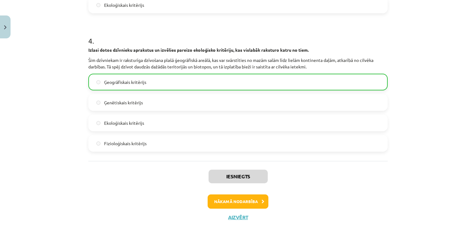
scroll to position [530, 0]
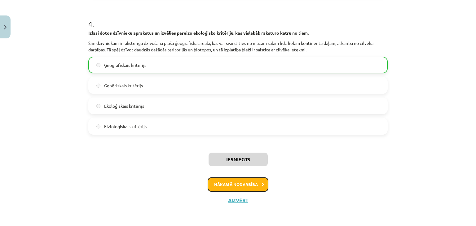
click at [225, 182] on button "Nākamā nodarbība" at bounding box center [238, 184] width 61 height 14
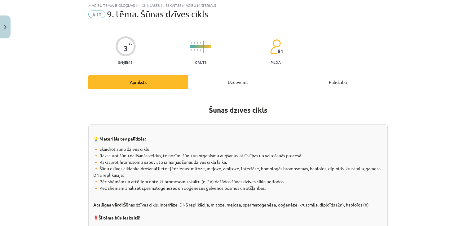
scroll to position [15, 0]
click at [233, 88] on div "Uzdevums" at bounding box center [238, 83] width 100 height 14
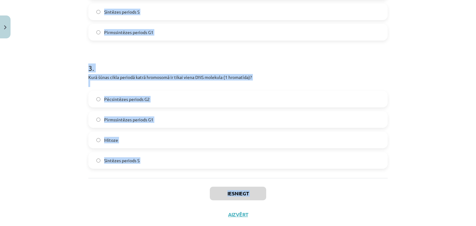
scroll to position [328, 0]
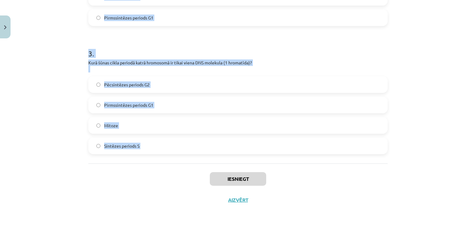
drag, startPoint x: 85, startPoint y: 97, endPoint x: 186, endPoint y: 167, distance: 123.0
copy form "Kas raksturīgs sintēzes periodam S? Organoīdu atjaunošanās pēc dalīšanās Šūnas …"
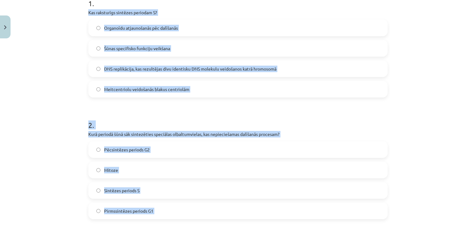
scroll to position [135, 0]
click at [116, 70] on span "DNS replikācija, kas rezultējas divu identisku DNS molekulu veidošanos katrā hr…" at bounding box center [190, 69] width 172 height 7
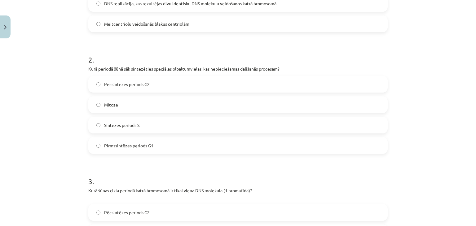
scroll to position [201, 0]
click at [104, 81] on span "Pēcsintēzes periods G2" at bounding box center [127, 84] width 46 height 7
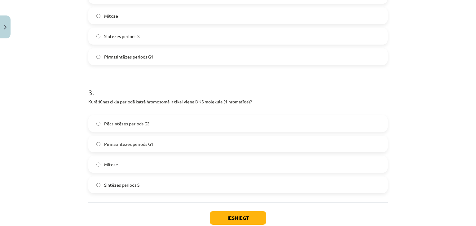
scroll to position [295, 0]
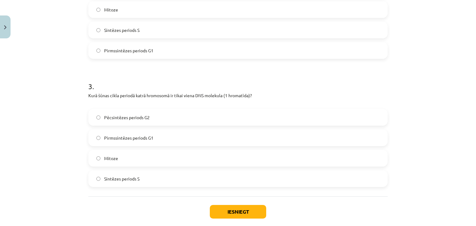
click at [107, 138] on span "Pirmssintēzes periods G1" at bounding box center [128, 138] width 49 height 7
click at [239, 215] on button "Iesniegt" at bounding box center [238, 212] width 56 height 14
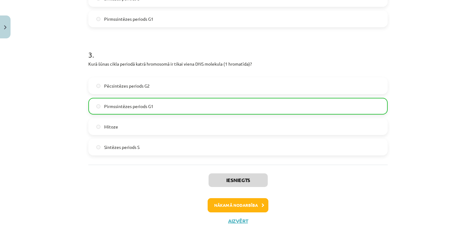
scroll to position [327, 0]
click at [262, 203] on button "Nākamā nodarbība" at bounding box center [238, 205] width 61 height 14
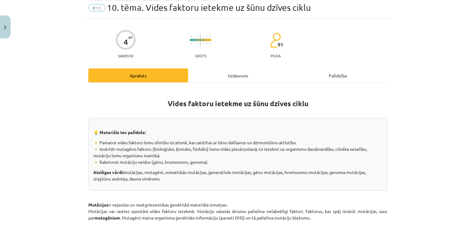
scroll to position [15, 0]
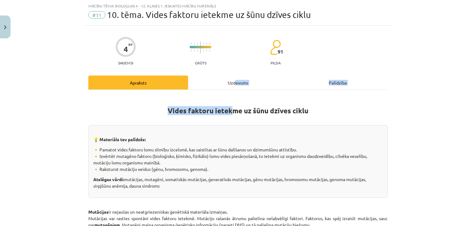
drag, startPoint x: 229, startPoint y: 91, endPoint x: 232, endPoint y: 79, distance: 12.2
click at [232, 79] on div "Uzdevums" at bounding box center [238, 83] width 100 height 14
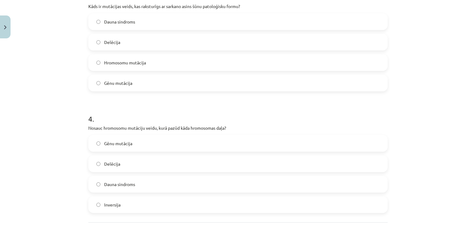
scroll to position [444, 0]
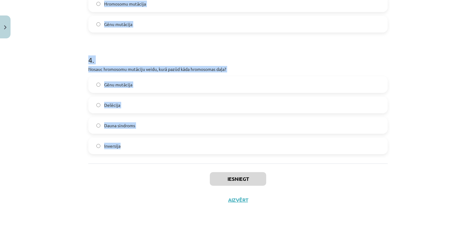
drag, startPoint x: 85, startPoint y: 90, endPoint x: 135, endPoint y: 163, distance: 87.6
copy form "Kā sauc slimību, kuras rezultātā indivīdam ir papildu 21. hromosoma? Inversija …"
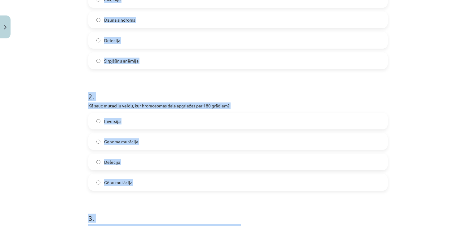
scroll to position [163, 0]
click at [101, 19] on label "Dauna sindroms" at bounding box center [238, 19] width 298 height 15
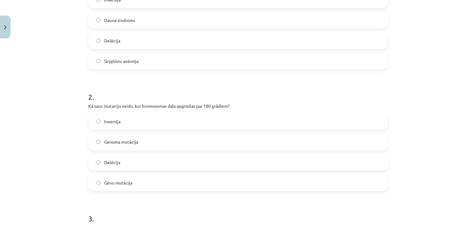
click at [106, 128] on label "Inversija" at bounding box center [238, 121] width 298 height 15
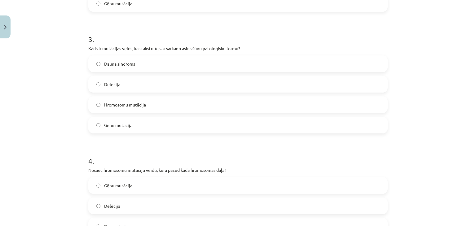
scroll to position [368, 0]
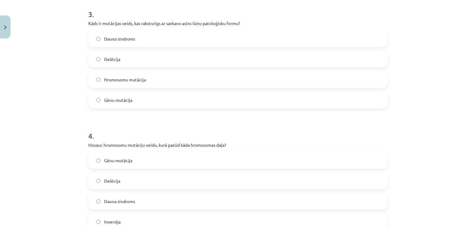
click at [113, 97] on span "Gēnu mutācija" at bounding box center [118, 100] width 28 height 7
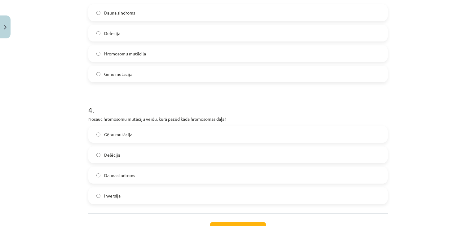
scroll to position [395, 0]
click at [108, 155] on span "Delēcija" at bounding box center [112, 154] width 16 height 7
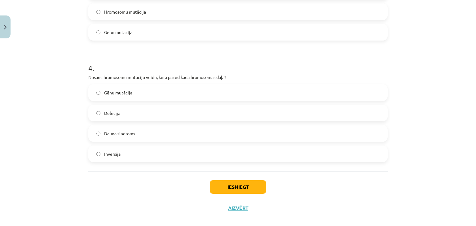
scroll to position [444, 0]
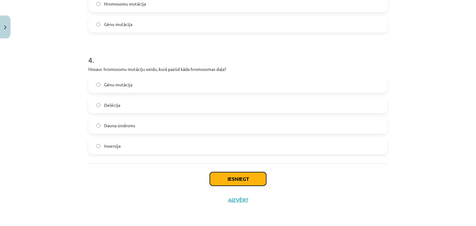
click at [221, 180] on button "Iesniegt" at bounding box center [238, 179] width 56 height 14
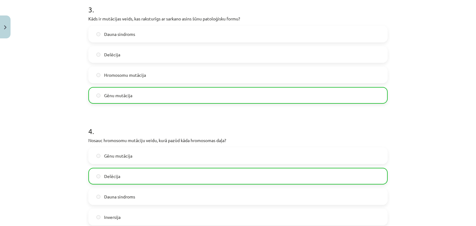
scroll to position [463, 0]
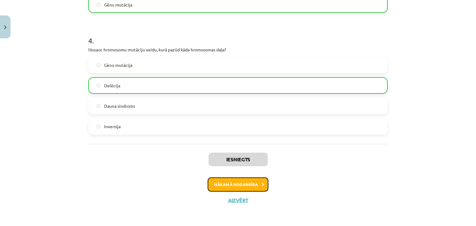
click at [247, 184] on button "Nākamā nodarbība" at bounding box center [238, 184] width 61 height 14
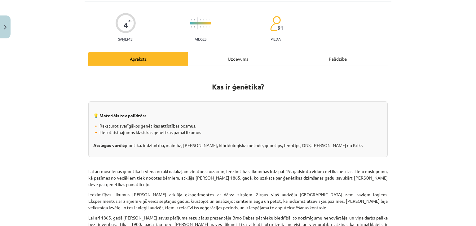
scroll to position [15, 0]
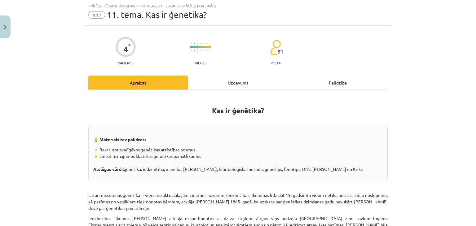
click at [232, 81] on div "Uzdevums" at bounding box center [238, 83] width 100 height 14
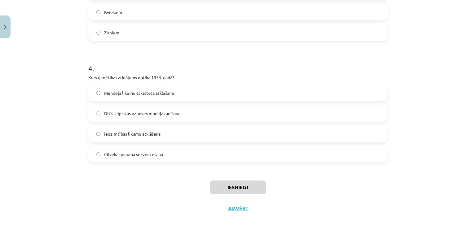
scroll to position [444, 0]
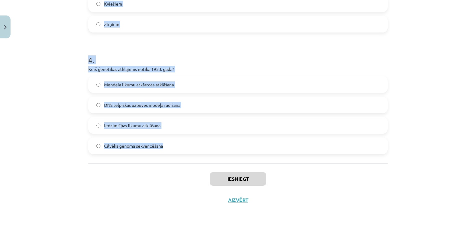
drag, startPoint x: 84, startPoint y: 70, endPoint x: 163, endPoint y: 145, distance: 109.5
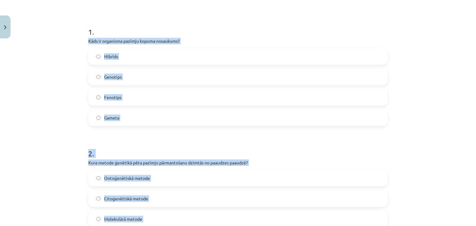
scroll to position [107, 0]
click at [106, 92] on label "Fenotips" at bounding box center [238, 97] width 298 height 15
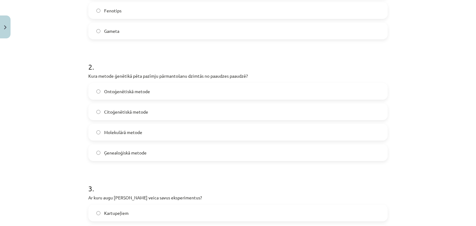
scroll to position [197, 0]
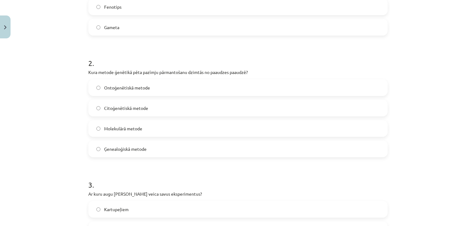
click at [108, 150] on span "Ģenealoģiskā metode" at bounding box center [125, 149] width 42 height 7
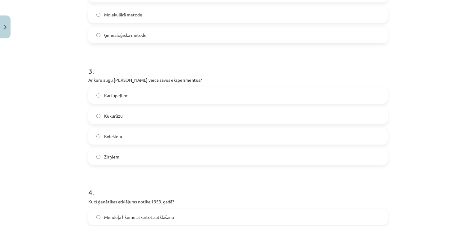
scroll to position [312, 0]
click at [114, 151] on label "Zirņiem" at bounding box center [238, 155] width 298 height 15
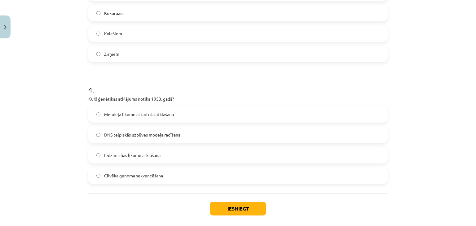
scroll to position [414, 0]
click at [109, 136] on span "DNS telpiskās uzbūves modeļa radīšana" at bounding box center [142, 135] width 76 height 7
click at [217, 202] on button "Iesniegt" at bounding box center [238, 209] width 56 height 14
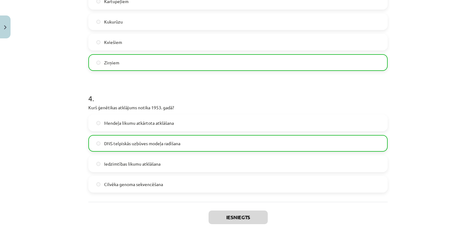
scroll to position [463, 0]
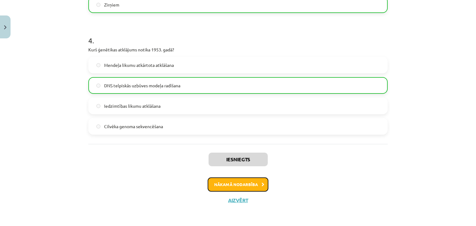
click at [246, 184] on button "Nākamā nodarbība" at bounding box center [238, 184] width 61 height 14
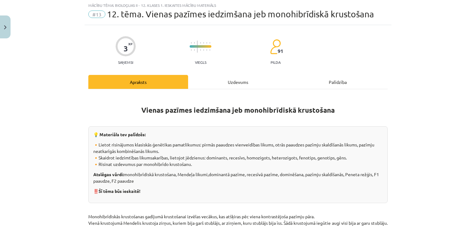
scroll to position [15, 0]
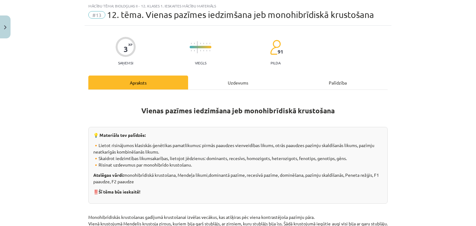
click at [233, 78] on div "Uzdevums" at bounding box center [238, 83] width 100 height 14
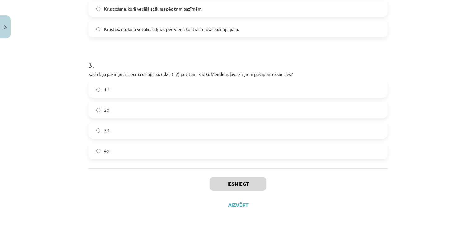
scroll to position [322, 0]
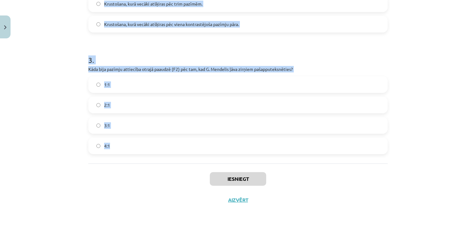
drag, startPoint x: 85, startPoint y: 88, endPoint x: 153, endPoint y: 138, distance: 84.6
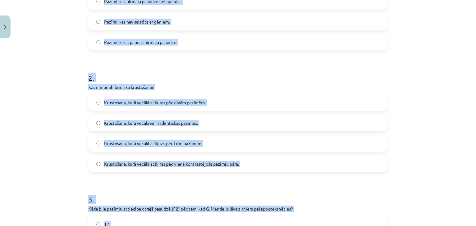
scroll to position [114, 0]
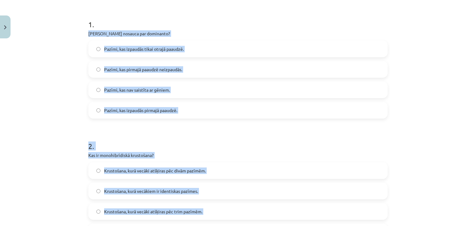
click at [108, 102] on div "Pazīmi, kas izpaudās pirmajā paaudzē." at bounding box center [237, 110] width 299 height 17
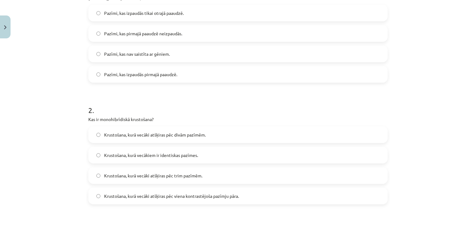
scroll to position [159, 0]
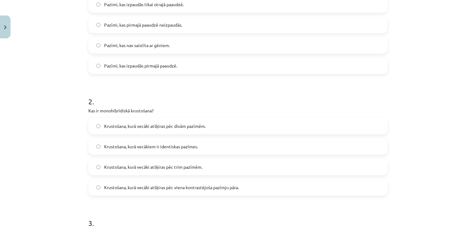
click at [107, 65] on span "Pazīmi, kas izpaudās pirmajā paaudzē." at bounding box center [140, 66] width 73 height 7
click at [108, 181] on label "Krustošana, kurā vecāki atšķiras pēc viena kontrastējoša pazīmju pāra." at bounding box center [238, 187] width 298 height 15
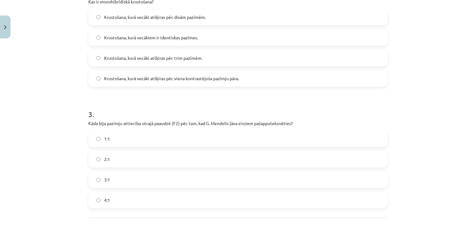
scroll to position [296, 0]
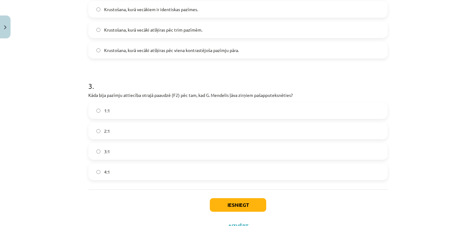
click at [105, 158] on label "3:1" at bounding box center [238, 151] width 298 height 15
click at [217, 203] on button "Iesniegt" at bounding box center [238, 205] width 56 height 14
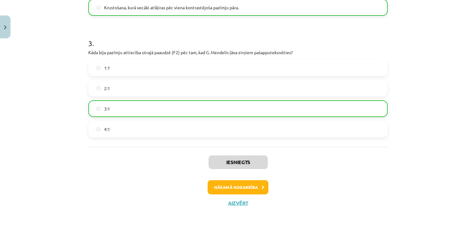
scroll to position [341, 0]
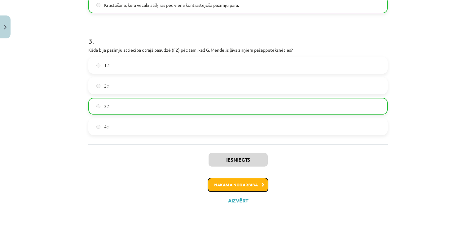
click at [246, 180] on button "Nākamā nodarbība" at bounding box center [238, 185] width 61 height 14
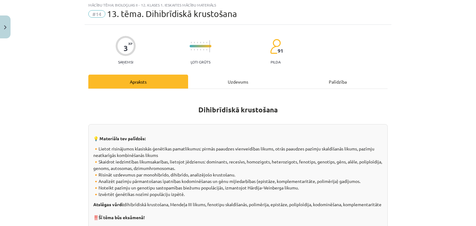
scroll to position [15, 0]
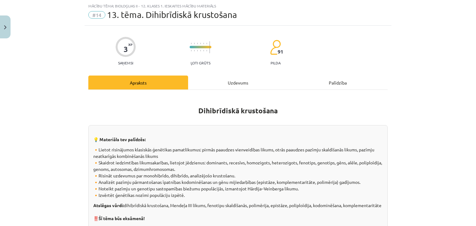
click at [235, 87] on div "Uzdevums" at bounding box center [238, 83] width 100 height 14
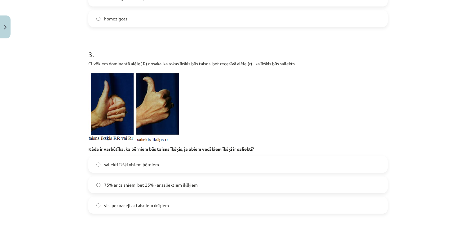
scroll to position [441, 0]
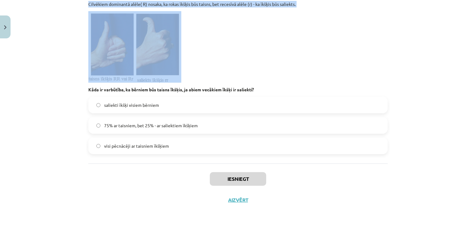
drag, startPoint x: 85, startPoint y: 132, endPoint x: 199, endPoint y: 68, distance: 130.8
click at [199, 68] on p at bounding box center [237, 47] width 299 height 72
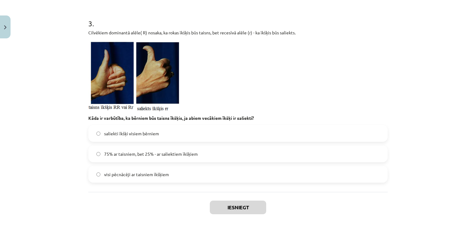
scroll to position [405, 0]
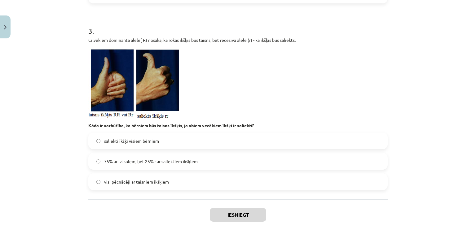
click at [199, 68] on p at bounding box center [237, 83] width 299 height 72
click at [141, 158] on span "75% ar taisniem, bet 25% - ar saliektiem īkšķiem" at bounding box center [151, 161] width 94 height 7
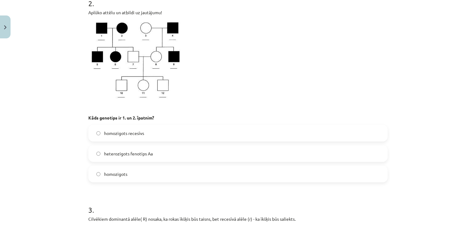
scroll to position [226, 0]
click at [172, 150] on label "heterozigots fenotips Aa" at bounding box center [238, 153] width 298 height 15
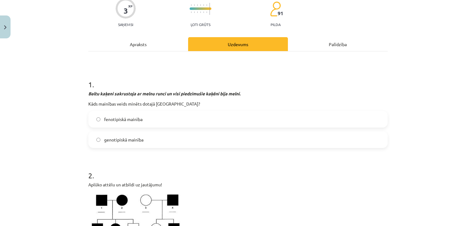
scroll to position [53, 0]
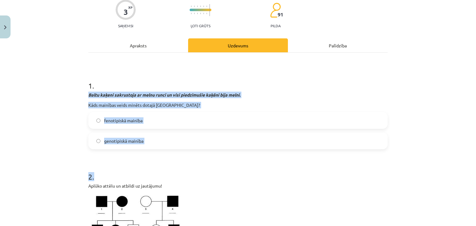
drag, startPoint x: 84, startPoint y: 94, endPoint x: 148, endPoint y: 151, distance: 85.8
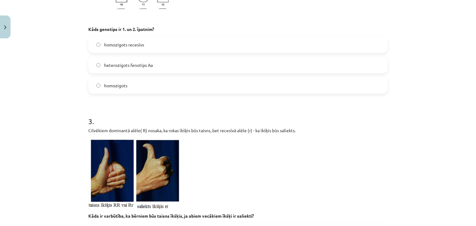
scroll to position [441, 0]
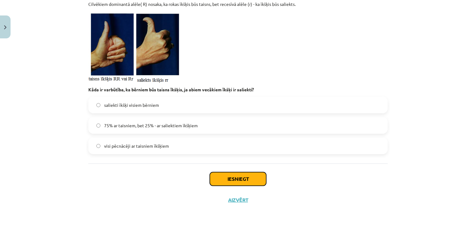
click at [222, 179] on button "Iesniegt" at bounding box center [238, 179] width 56 height 14
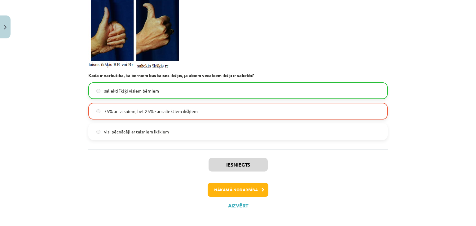
scroll to position [461, 0]
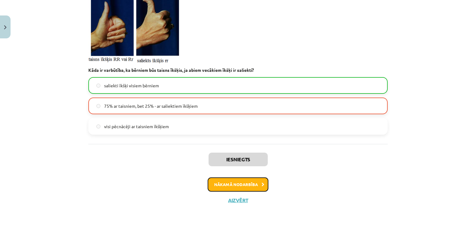
click at [243, 186] on button "Nākamā nodarbība" at bounding box center [238, 184] width 61 height 14
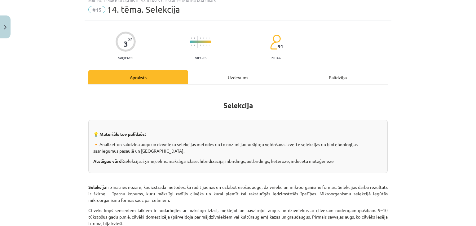
scroll to position [15, 0]
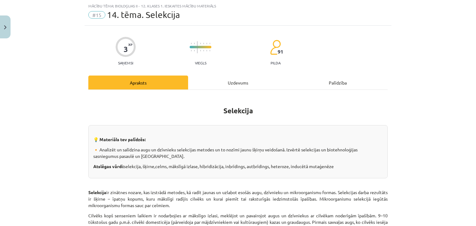
click at [235, 83] on div "Uzdevums" at bounding box center [238, 83] width 100 height 14
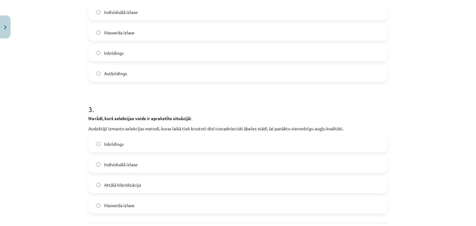
scroll to position [373, 0]
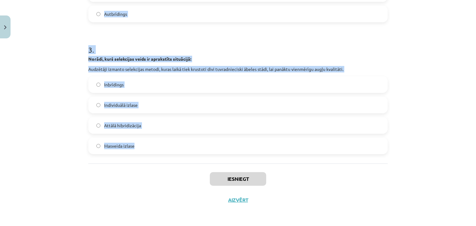
drag, startPoint x: 80, startPoint y: 44, endPoint x: 164, endPoint y: 151, distance: 136.1
click at [164, 151] on div "Mācību tēma: Bioloģijas ii - 12. klases 1. ieskaites mācību materiāls #15 14. t…" at bounding box center [238, 113] width 476 height 226
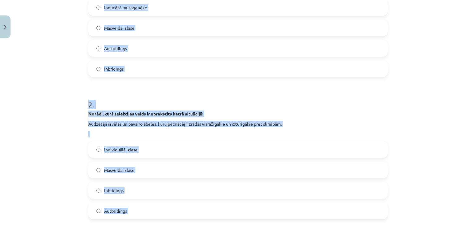
scroll to position [176, 0]
click at [114, 10] on span "Inducētā mutaģenēze" at bounding box center [125, 7] width 43 height 7
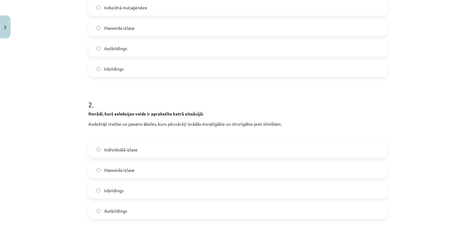
click at [103, 142] on label "Individuālā izlase" at bounding box center [238, 149] width 298 height 15
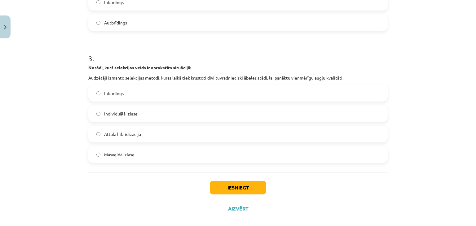
scroll to position [365, 0]
click at [109, 99] on label "Inbrīdings" at bounding box center [238, 92] width 298 height 15
click at [213, 184] on button "Iesniegt" at bounding box center [238, 187] width 56 height 14
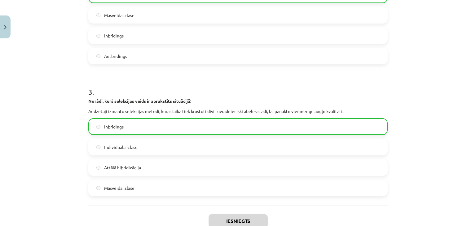
scroll to position [361, 0]
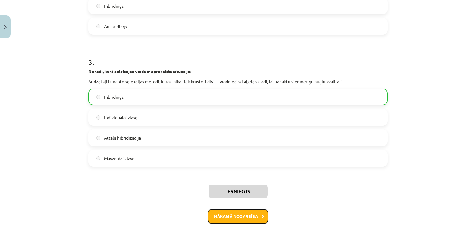
click at [213, 216] on button "Nākamā nodarbība" at bounding box center [238, 216] width 61 height 14
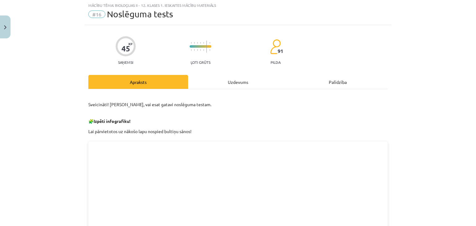
scroll to position [15, 0]
click at [233, 78] on div "Uzdevums" at bounding box center [238, 83] width 100 height 14
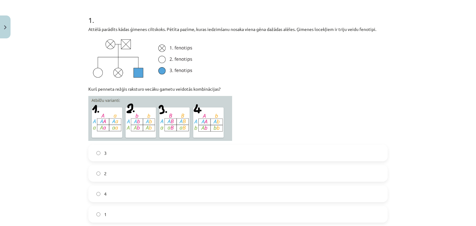
scroll to position [118, 0]
click at [137, 168] on label "2" at bounding box center [238, 173] width 298 height 15
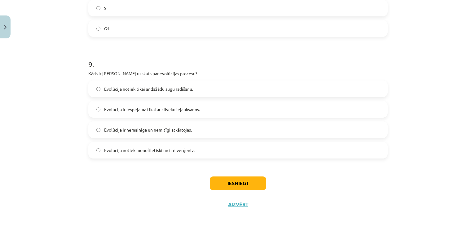
scroll to position [1321, 0]
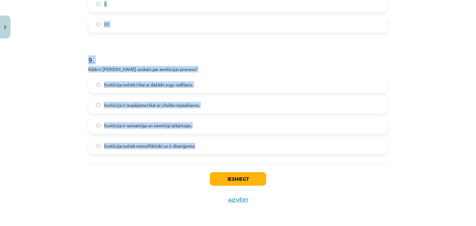
drag, startPoint x: 83, startPoint y: 94, endPoint x: 209, endPoint y: 153, distance: 139.1
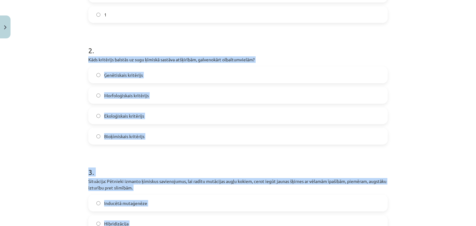
scroll to position [320, 0]
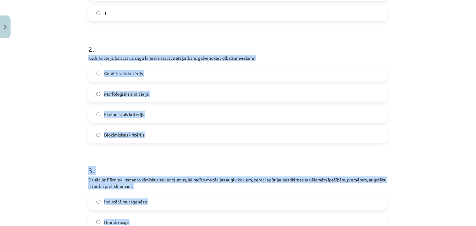
click at [105, 133] on span "Bioķīmiskais kritērijs" at bounding box center [124, 135] width 40 height 7
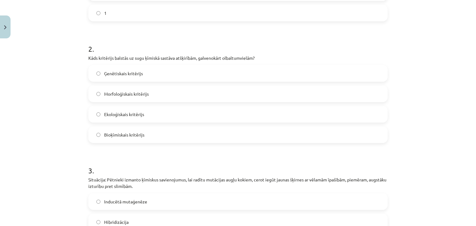
scroll to position [420, 0]
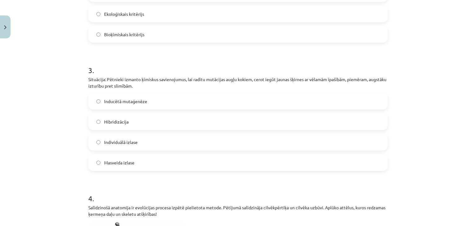
click at [116, 98] on span "Inducētā mutaģenēze" at bounding box center [125, 101] width 43 height 7
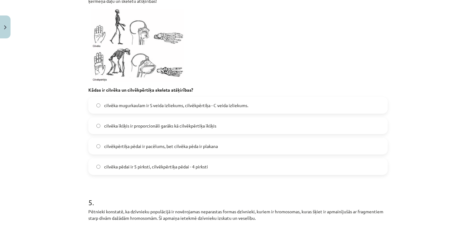
scroll to position [633, 0]
click at [110, 107] on span "cilvēka mugurkaulam ir S veida izliekums, cilvēkpērtiķa - C veida izliekums." at bounding box center [176, 105] width 144 height 7
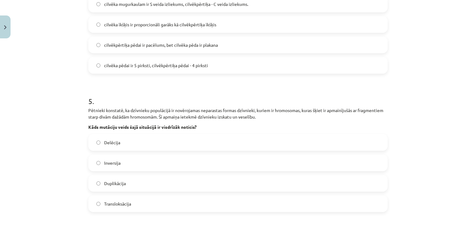
scroll to position [800, 0]
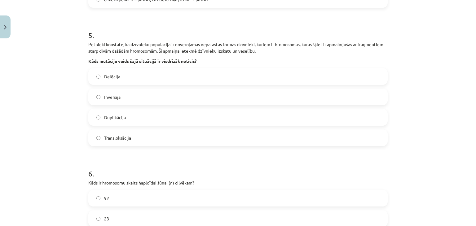
click at [106, 136] on span "Transloksācija" at bounding box center [117, 138] width 27 height 7
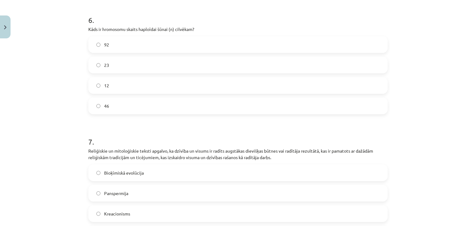
scroll to position [955, 0]
click at [101, 65] on label "23" at bounding box center [238, 63] width 298 height 15
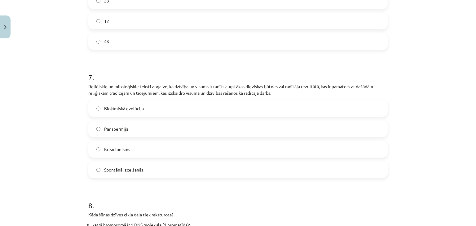
scroll to position [1019, 0]
click at [102, 152] on label "Kreacionisms" at bounding box center [238, 148] width 298 height 15
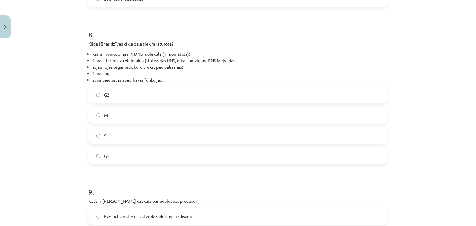
scroll to position [1192, 0]
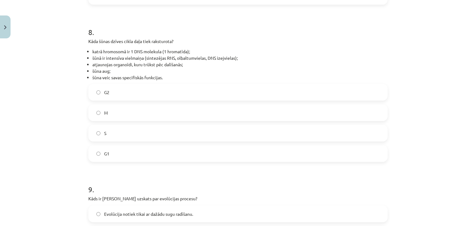
click at [103, 147] on label "G1" at bounding box center [238, 153] width 298 height 15
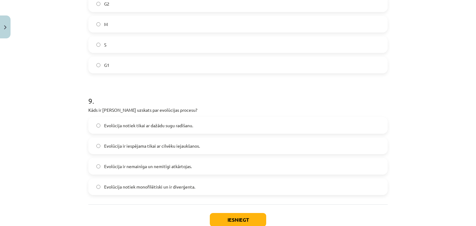
scroll to position [1281, 0]
click at [115, 188] on span "Evolūcija notiek monofilētiski un ir diverģenta." at bounding box center [149, 186] width 91 height 7
click at [216, 217] on button "Iesniegt" at bounding box center [238, 219] width 56 height 14
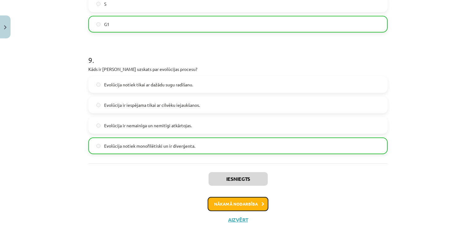
click at [223, 207] on button "Nākamā nodarbība" at bounding box center [238, 204] width 61 height 14
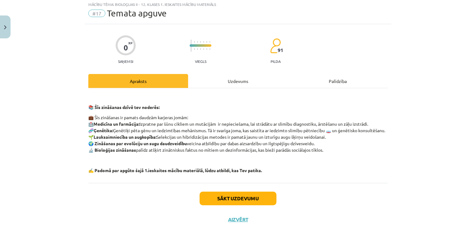
scroll to position [15, 0]
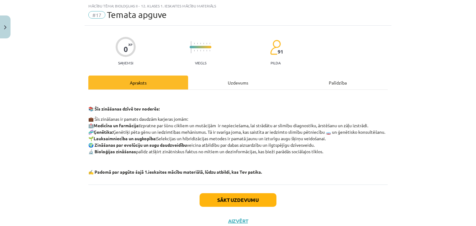
click at [229, 80] on div "Uzdevums" at bounding box center [238, 83] width 100 height 14
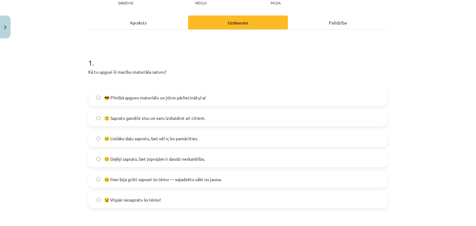
scroll to position [78, 0]
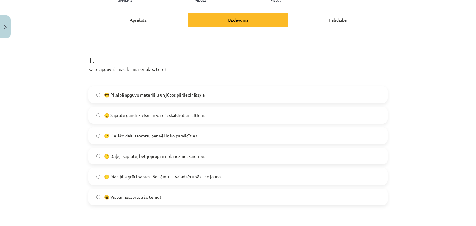
click at [198, 115] on span "🙂 Sapratu gandrīz visu un varu izskaidrot arī citiem." at bounding box center [154, 115] width 101 height 7
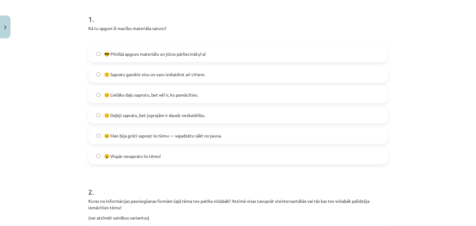
scroll to position [118, 0]
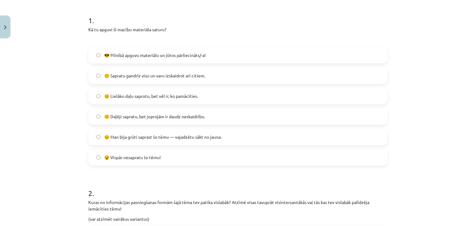
click at [164, 90] on label "😐 Lielāko daļu saprotu, bet vēl ir, ko pamācīties." at bounding box center [238, 95] width 298 height 15
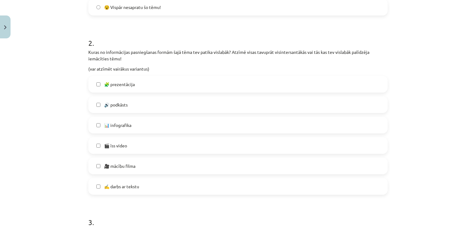
scroll to position [269, 0]
click at [104, 88] on label "🧩 prezentācija" at bounding box center [238, 83] width 298 height 15
click at [100, 187] on label "✍️ darbs ar tekstu" at bounding box center [238, 185] width 298 height 15
click at [100, 170] on label "🎥 mācību filma" at bounding box center [238, 165] width 298 height 15
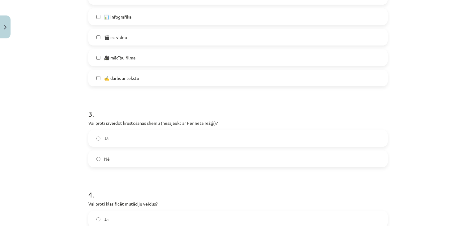
scroll to position [379, 0]
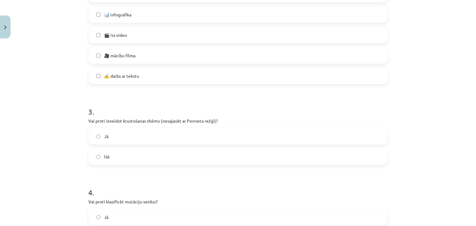
click at [90, 160] on label "Nē" at bounding box center [238, 156] width 298 height 15
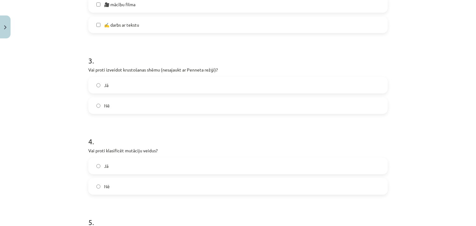
scroll to position [433, 0]
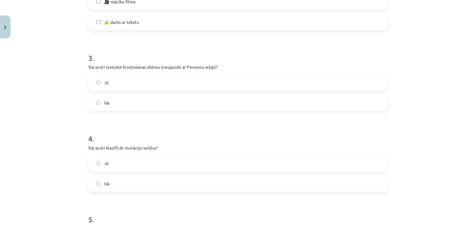
click at [90, 167] on label "Jā" at bounding box center [238, 162] width 298 height 15
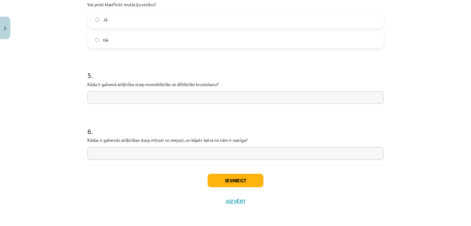
scroll to position [578, 0]
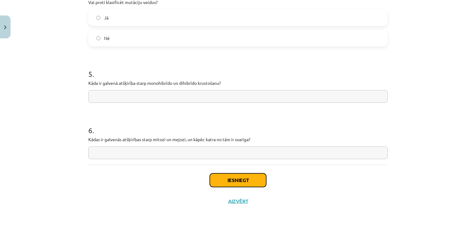
click at [218, 185] on button "Iesniegt" at bounding box center [238, 180] width 56 height 14
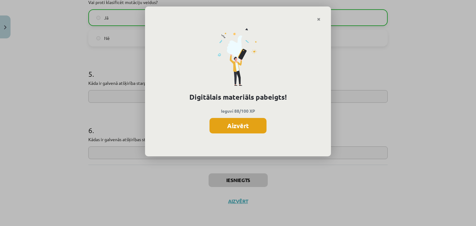
click at [237, 123] on button "Aizvērt" at bounding box center [237, 125] width 57 height 15
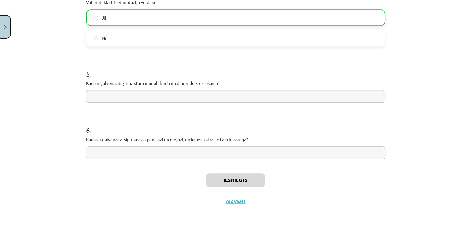
click at [6, 28] on img "Close" at bounding box center [5, 27] width 2 height 4
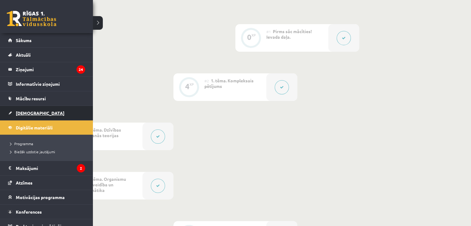
click at [21, 112] on span "[DEMOGRAPHIC_DATA]" at bounding box center [40, 113] width 49 height 6
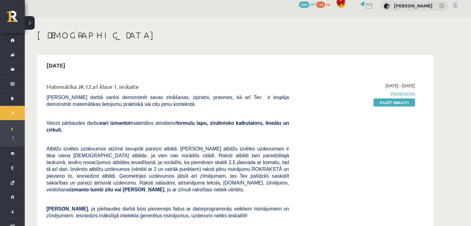
scroll to position [6, 0]
